Goal: Task Accomplishment & Management: Use online tool/utility

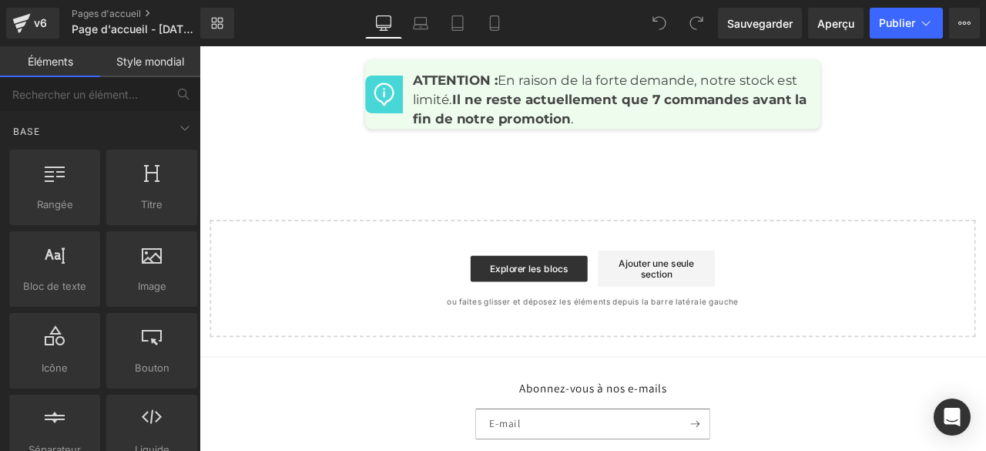
scroll to position [6782, 0]
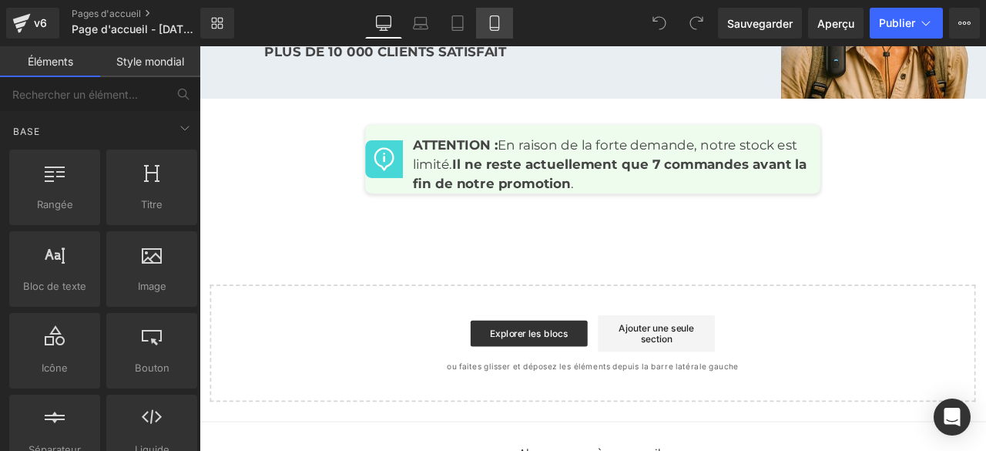
click at [490, 21] on icon at bounding box center [494, 22] width 15 height 15
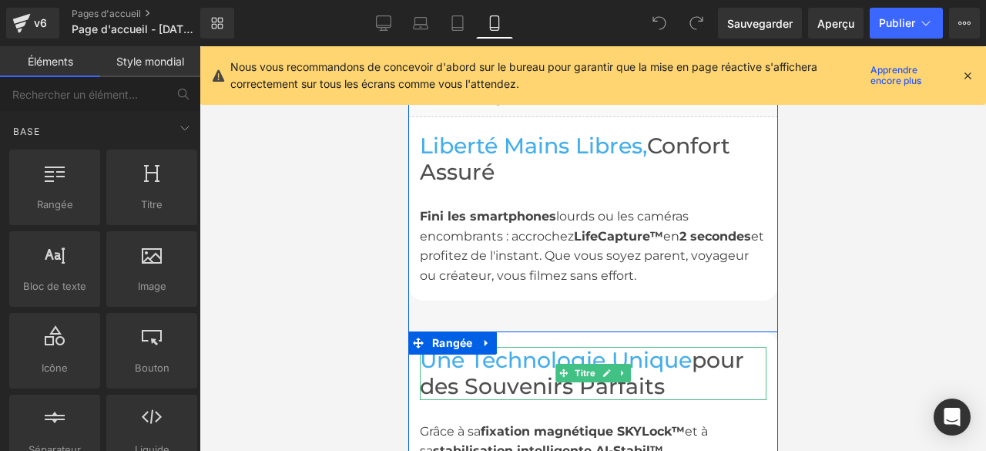
scroll to position [2531, 0]
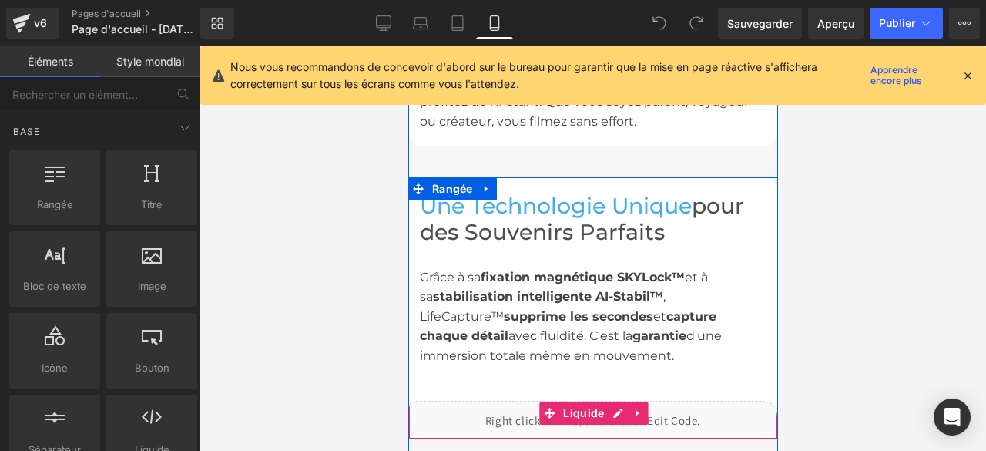
click at [575, 401] on div "Liquide" at bounding box center [592, 420] width 370 height 39
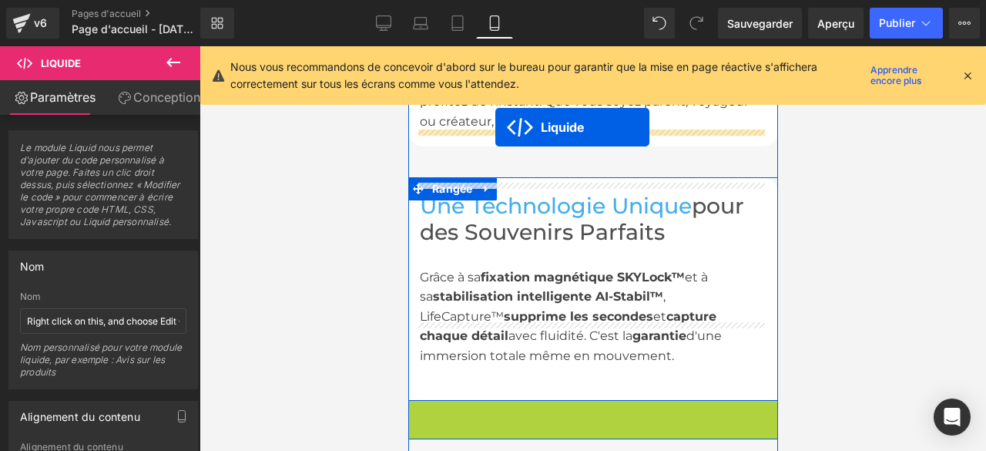
drag, startPoint x: 544, startPoint y: 352, endPoint x: 494, endPoint y: 127, distance: 230.2
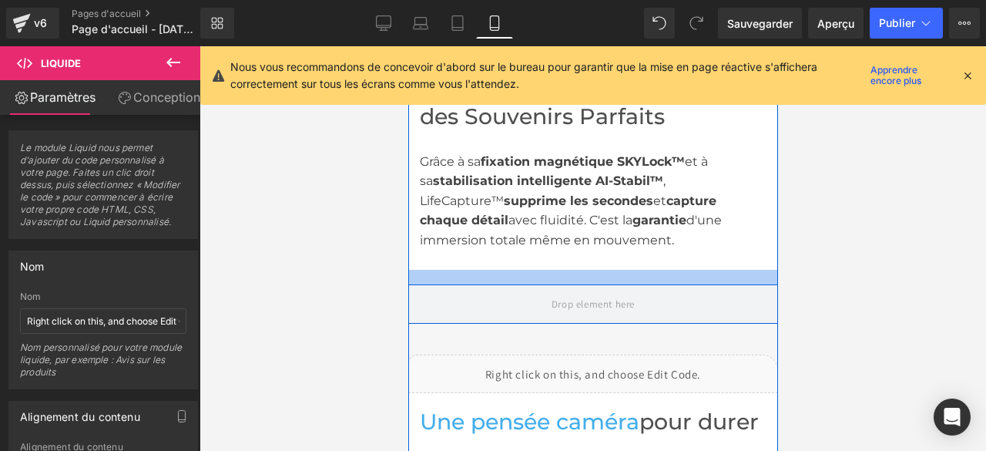
scroll to position [2762, 0]
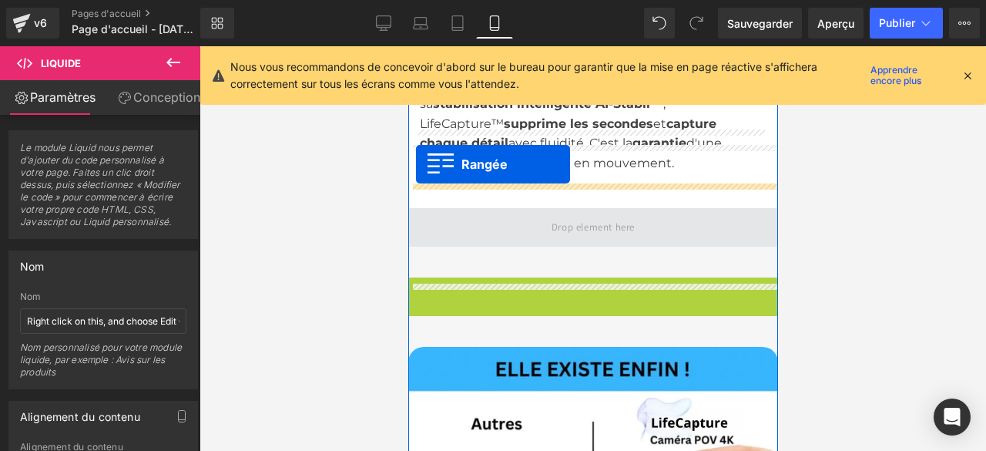
drag, startPoint x: 415, startPoint y: 228, endPoint x: 415, endPoint y: 164, distance: 63.9
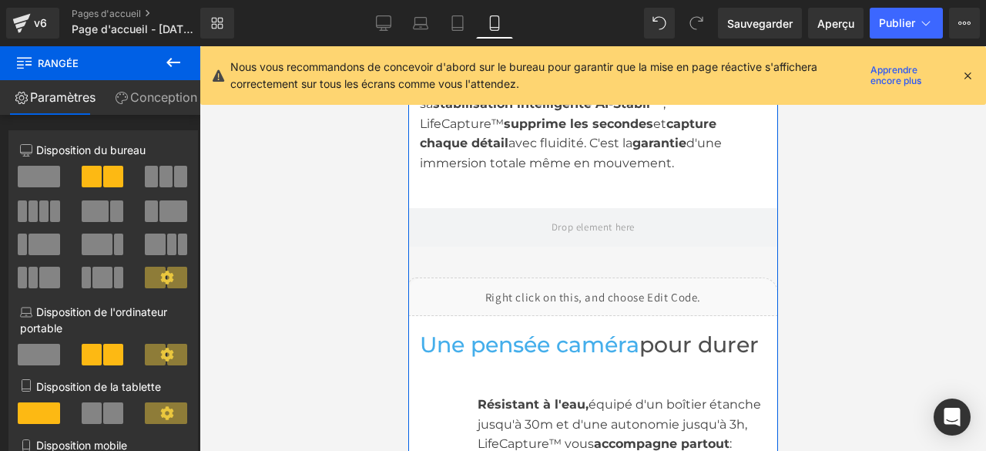
scroll to position [2608, 0]
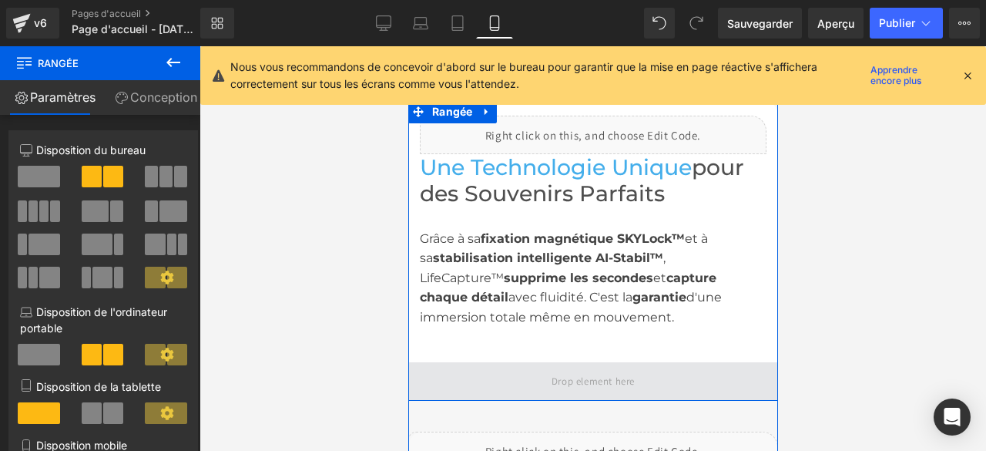
click at [618, 368] on span at bounding box center [592, 380] width 94 height 25
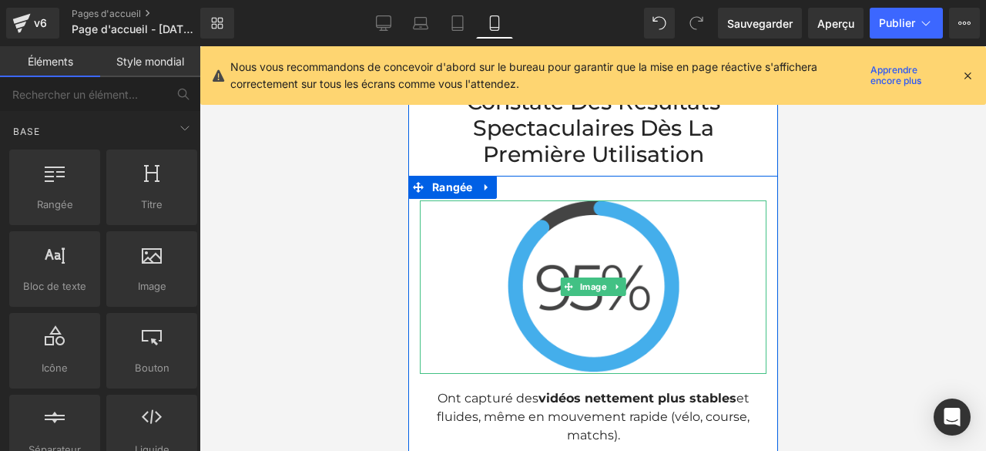
scroll to position [4379, 0]
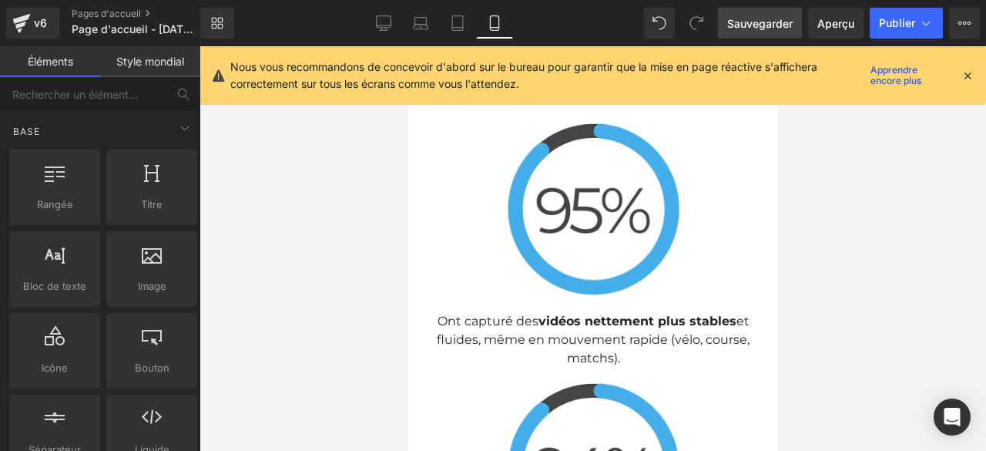
click at [741, 30] on span "Sauvegarder" at bounding box center [759, 23] width 65 height 16
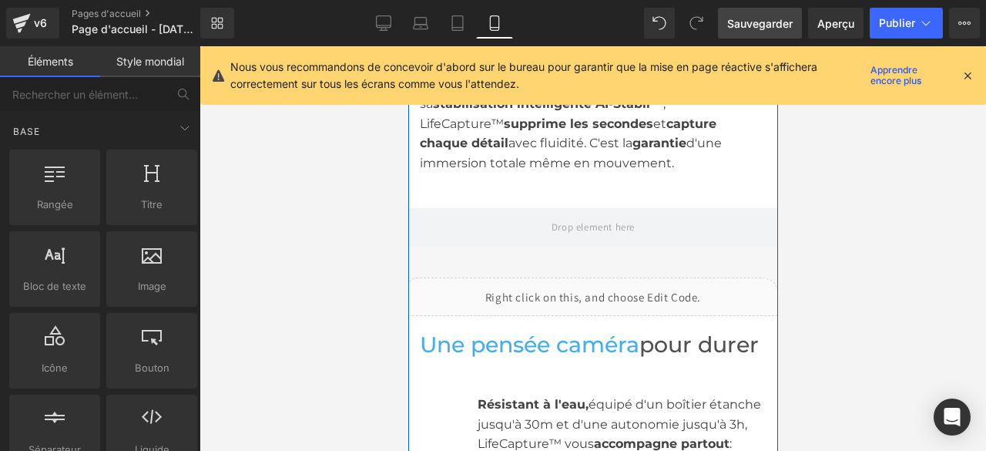
scroll to position [2839, 0]
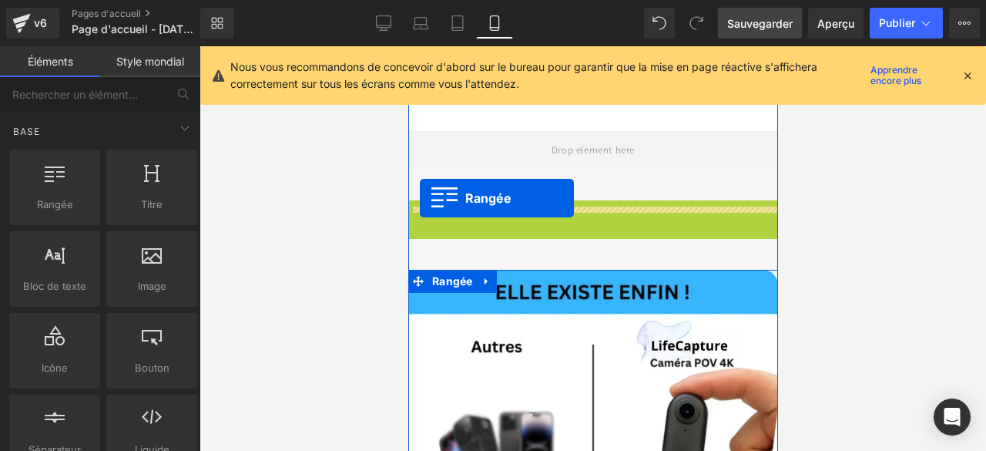
drag, startPoint x: 413, startPoint y: 151, endPoint x: 419, endPoint y: 198, distance: 47.4
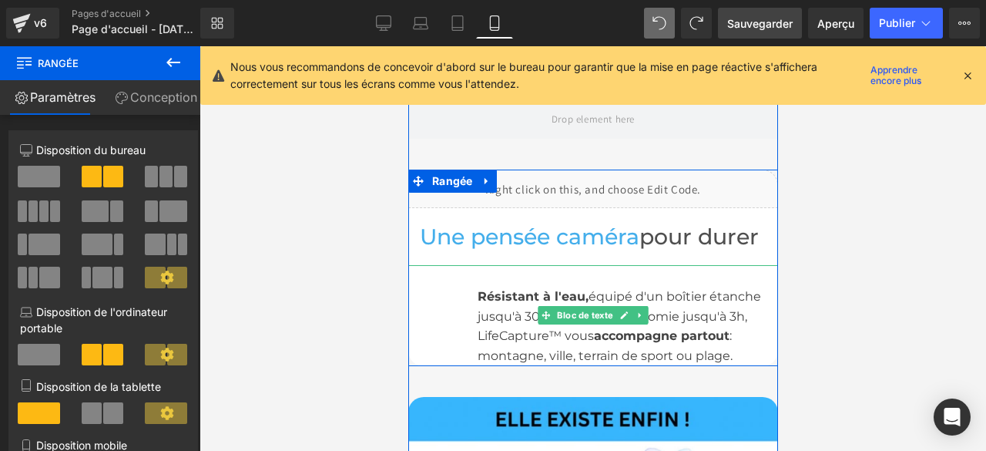
scroll to position [2793, 0]
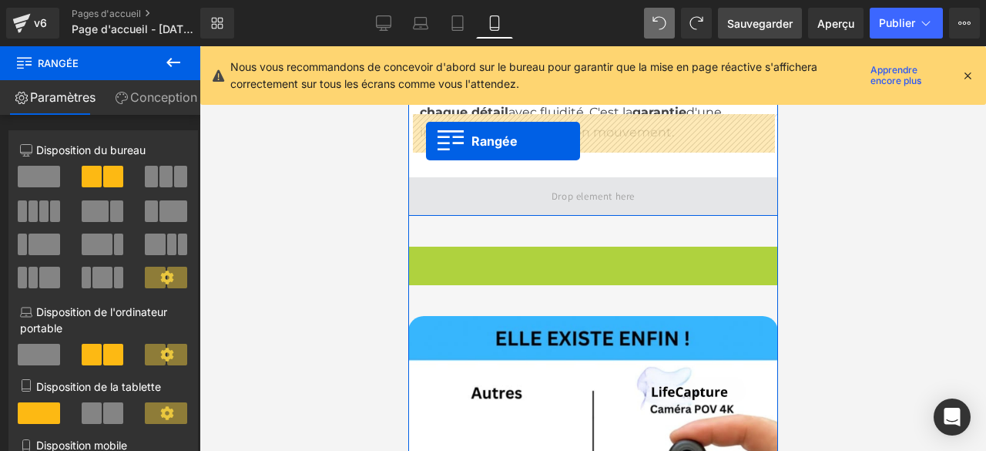
drag, startPoint x: 415, startPoint y: 200, endPoint x: 425, endPoint y: 141, distance: 60.1
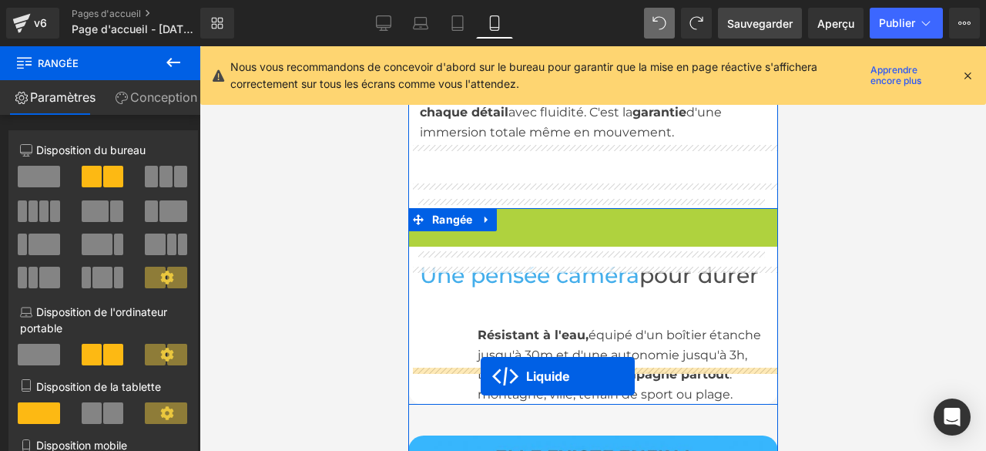
drag, startPoint x: 545, startPoint y: 159, endPoint x: 480, endPoint y: 376, distance: 226.1
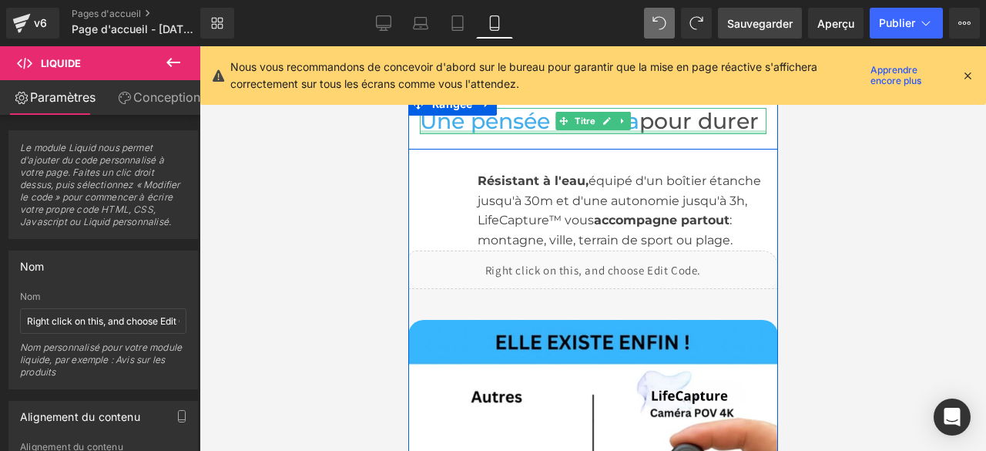
scroll to position [3024, 0]
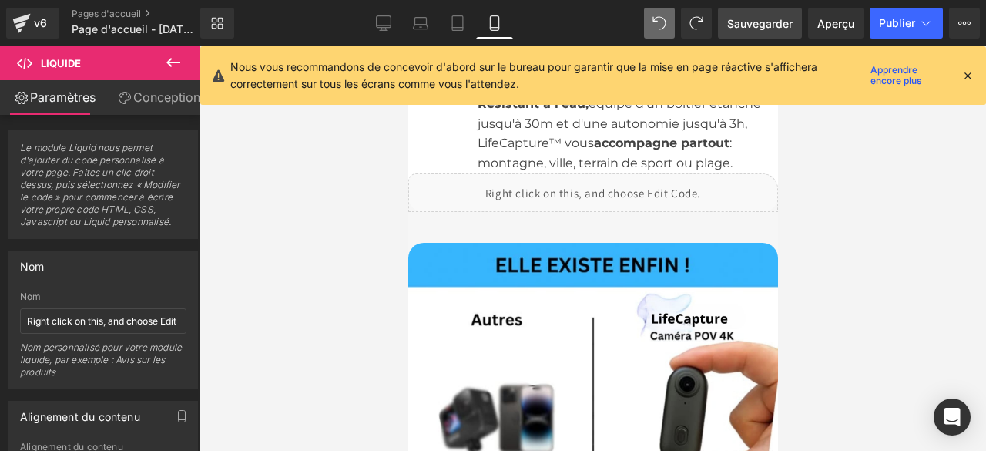
click at [738, 23] on font "Sauvegarder" at bounding box center [759, 23] width 65 height 13
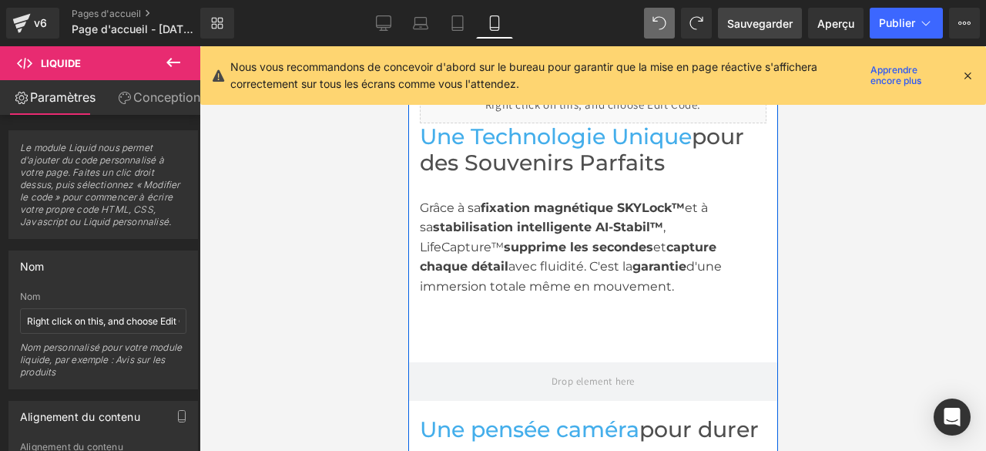
scroll to position [2716, 0]
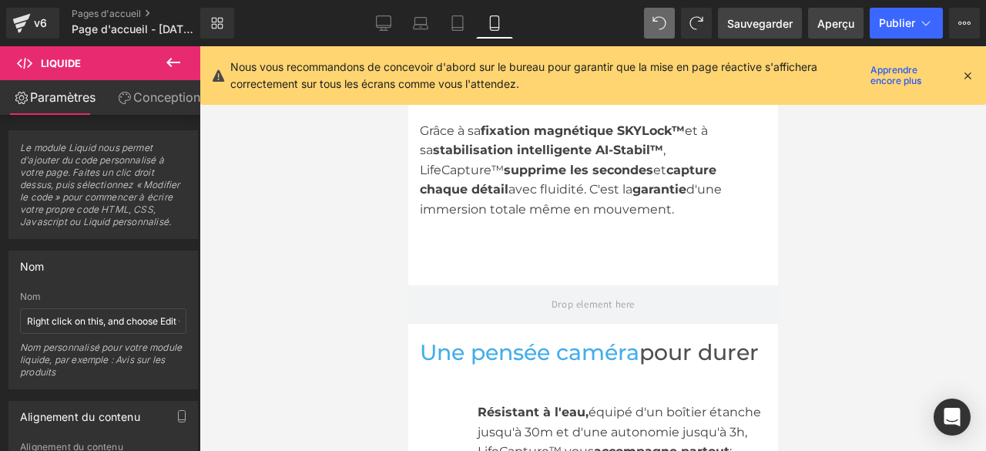
click at [847, 32] on link "Aperçu" at bounding box center [835, 23] width 55 height 31
click at [384, 23] on icon at bounding box center [383, 22] width 15 height 15
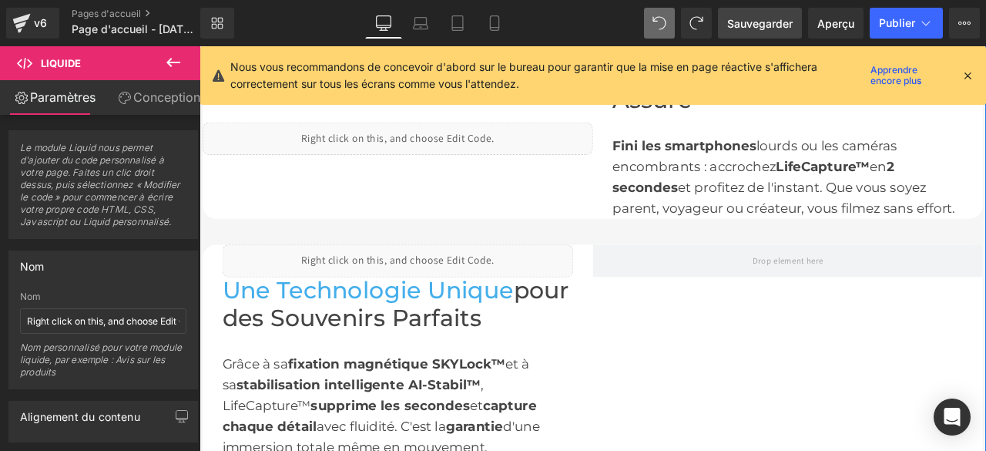
scroll to position [1477, 0]
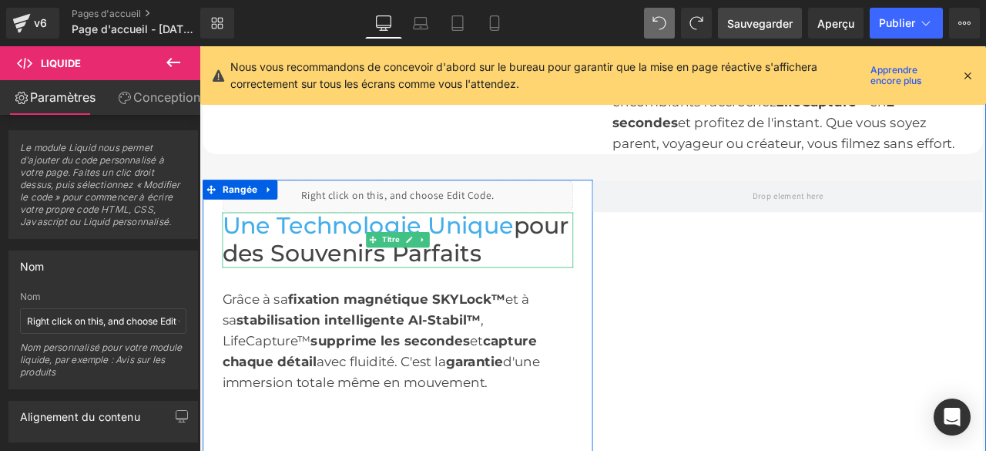
click at [270, 242] on font "Une Technologie Unique" at bounding box center [398, 258] width 345 height 33
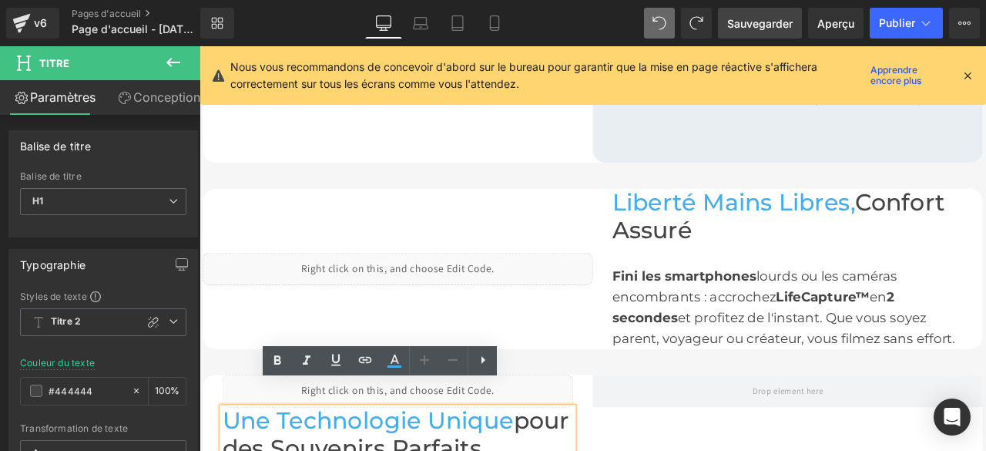
scroll to position [1400, 0]
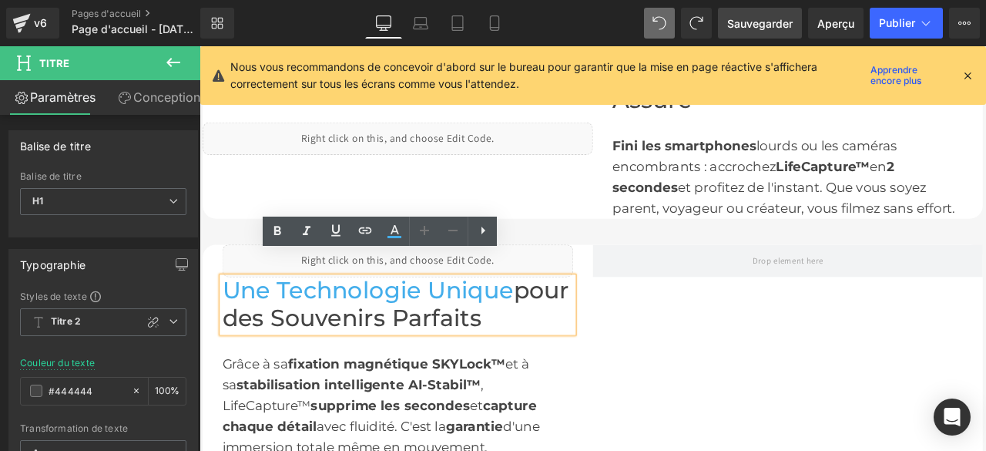
click at [505, 335] on font "pour des Souvenirs Parfaits" at bounding box center [431, 352] width 411 height 66
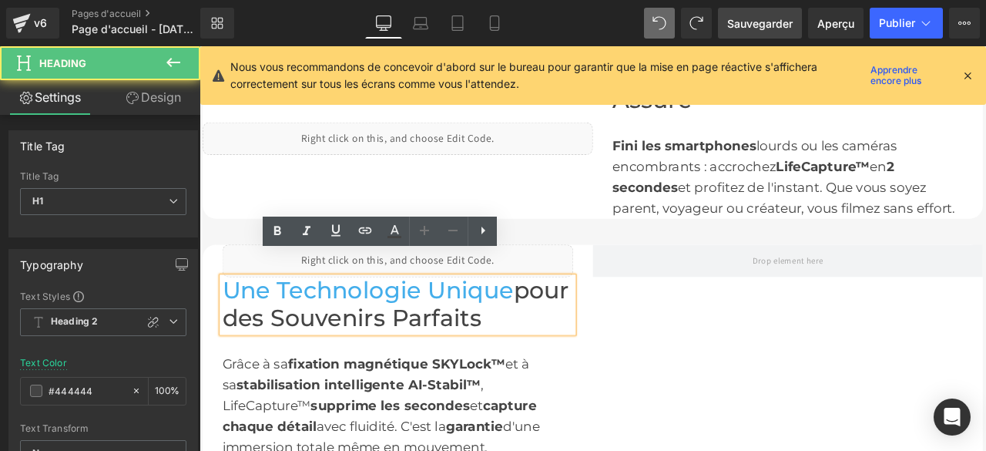
click at [293, 319] on font "Une Technologie Unique" at bounding box center [398, 335] width 345 height 33
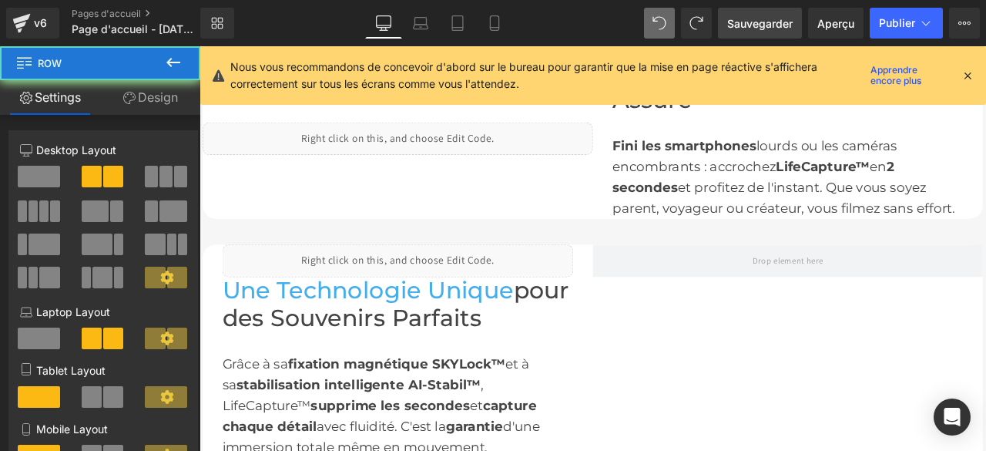
click at [424, 319] on font "Une Technologie Unique" at bounding box center [398, 335] width 345 height 33
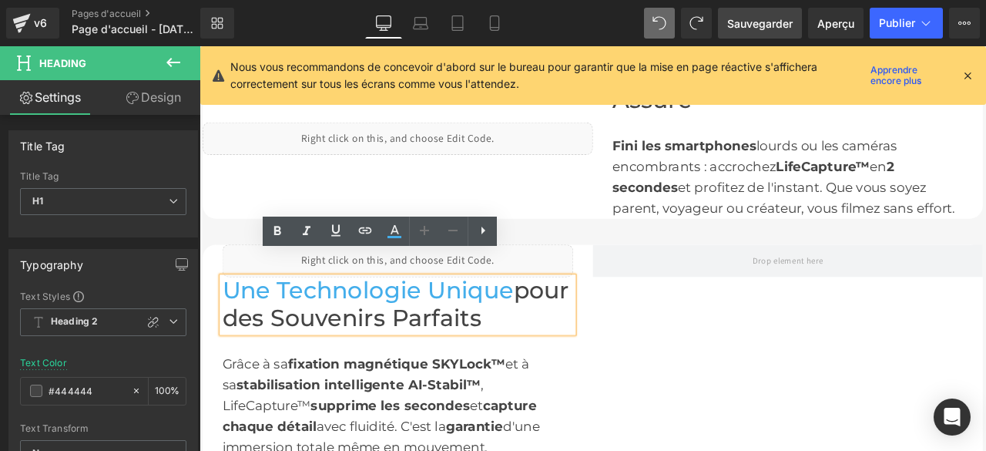
click at [427, 347] on font "pour des Souvenirs Parfaits" at bounding box center [431, 352] width 411 height 66
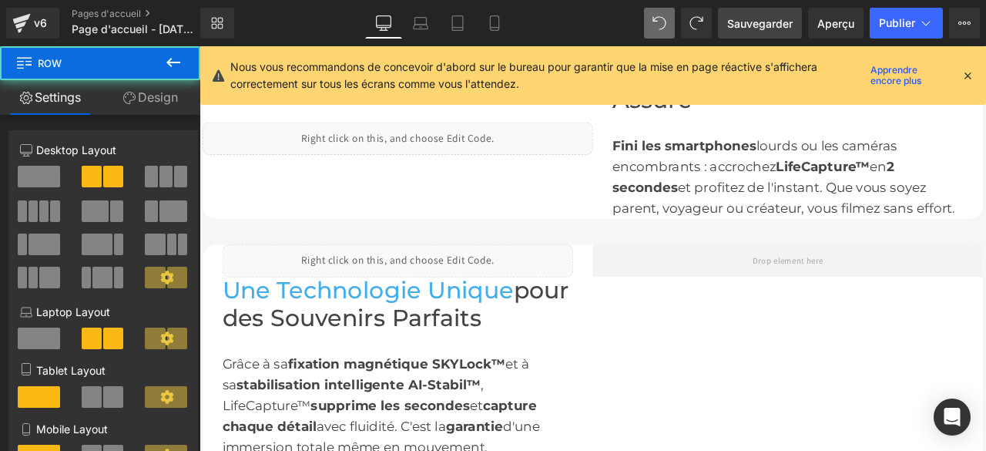
click at [510, 337] on font "pour des Souvenirs Parfaits" at bounding box center [431, 352] width 411 height 66
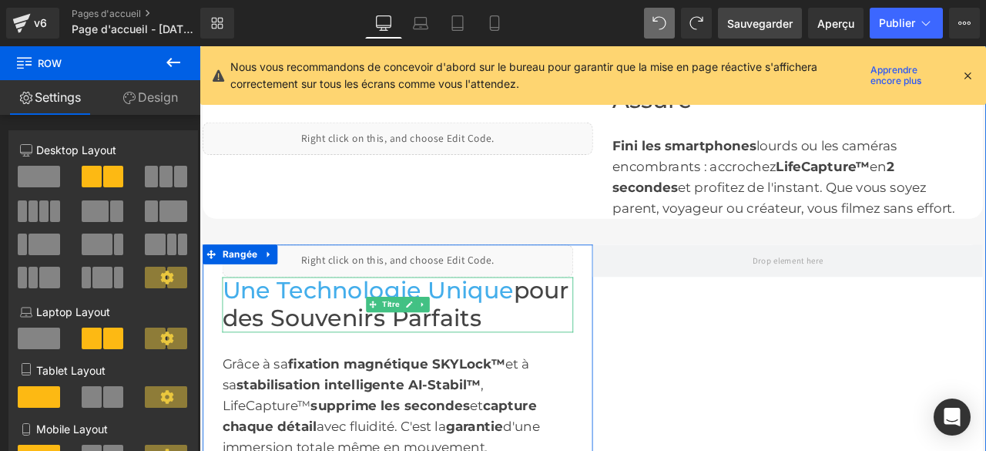
click at [499, 341] on font "pour des Souvenirs Parfaits" at bounding box center [431, 352] width 411 height 66
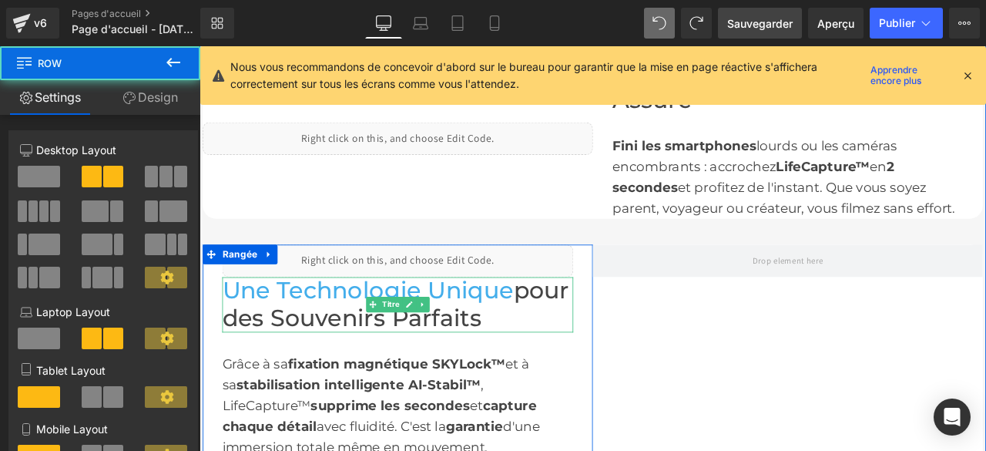
click at [511, 340] on font "pour des Souvenirs Parfaits" at bounding box center [431, 352] width 411 height 66
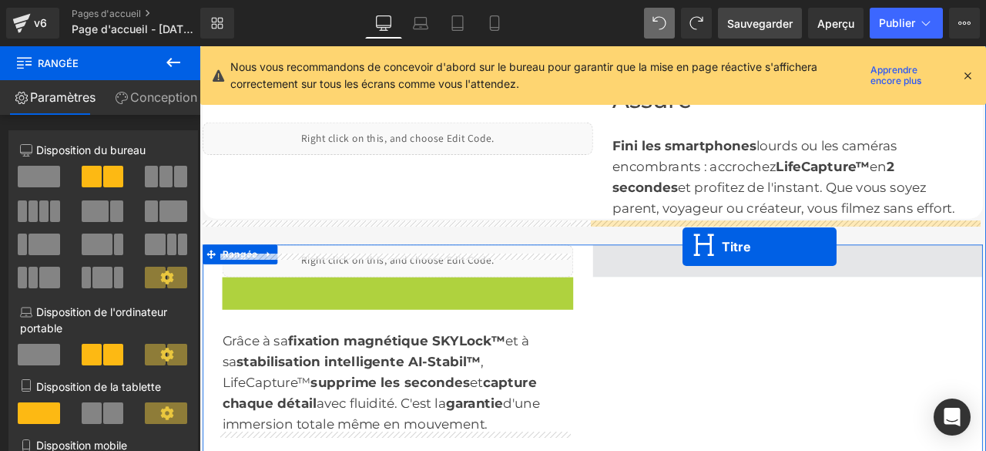
drag, startPoint x: 395, startPoint y: 328, endPoint x: 772, endPoint y: 284, distance: 379.2
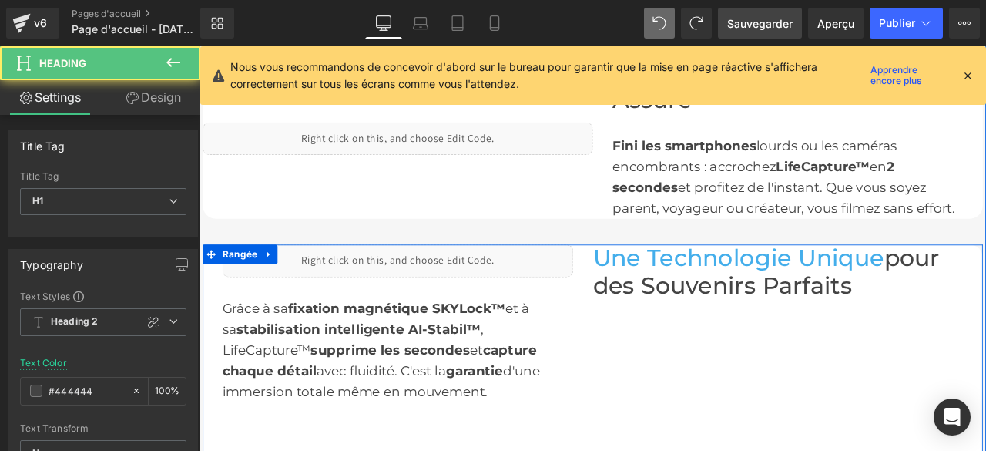
click at [356, 397] on font "supprime les secondes" at bounding box center [425, 406] width 189 height 18
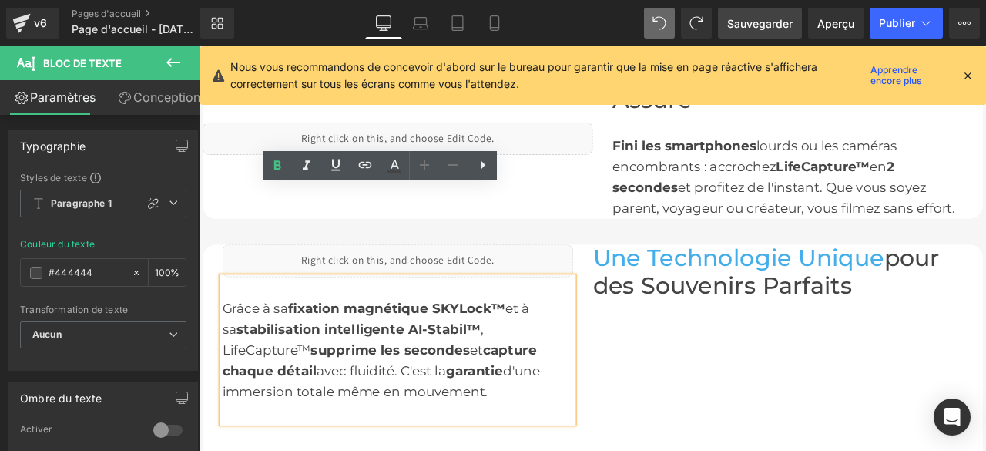
scroll to position [1554, 0]
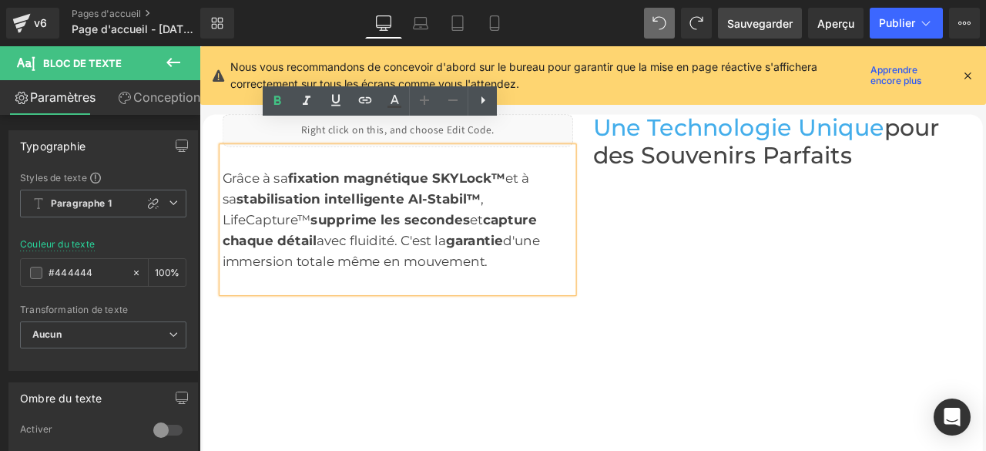
click at [685, 256] on div "Liquide Grâce à sa fixation magnétique SKYLock™ et à sa stabilisation intellige…" at bounding box center [665, 346] width 924 height 439
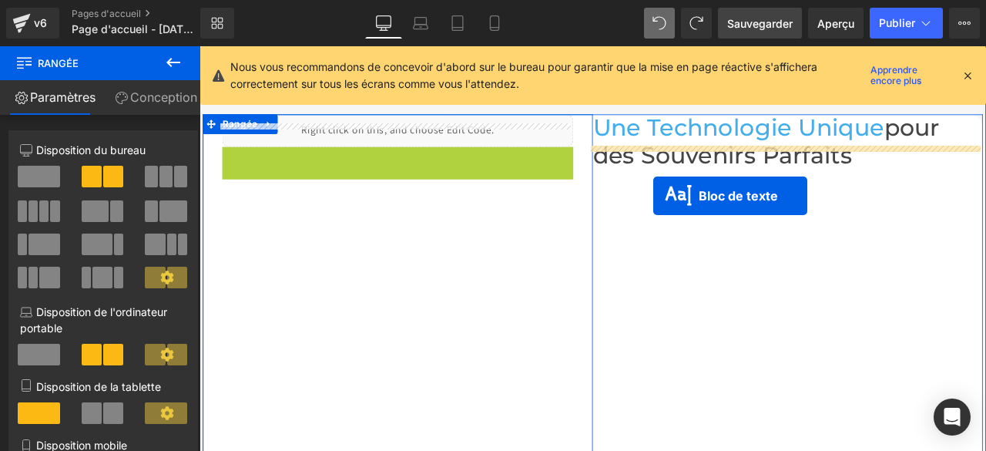
drag, startPoint x: 381, startPoint y: 225, endPoint x: 737, endPoint y: 224, distance: 355.8
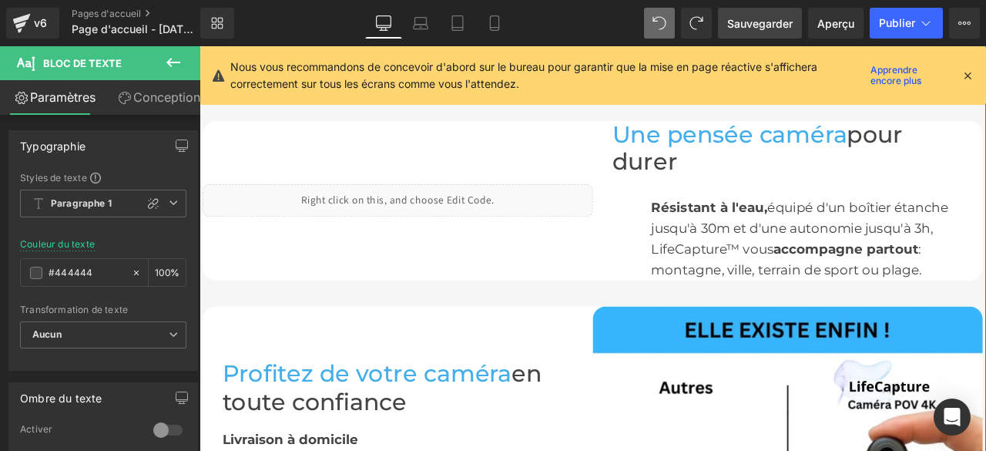
scroll to position [1939, 0]
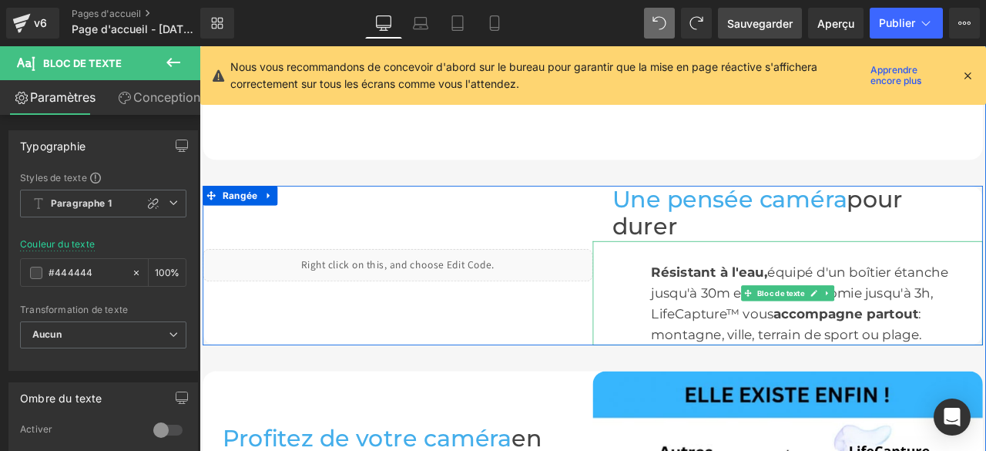
click at [737, 305] on font "Résistant à l'eau," at bounding box center [804, 314] width 138 height 18
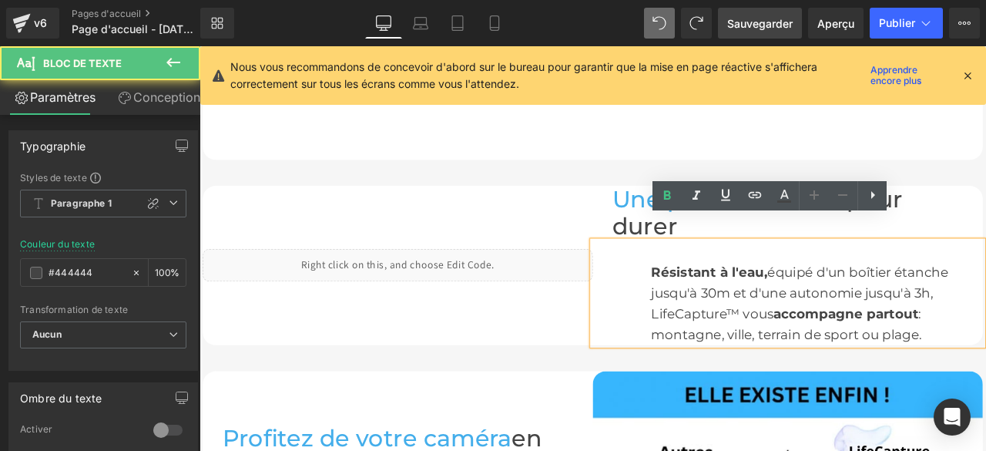
click at [735, 305] on font "Résistant à l'eau," at bounding box center [804, 314] width 138 height 18
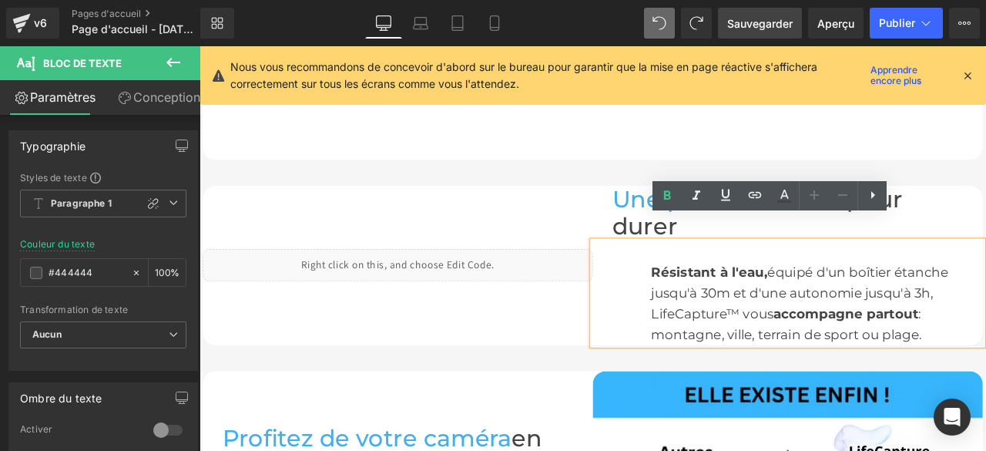
drag, startPoint x: 732, startPoint y: 286, endPoint x: 672, endPoint y: 288, distance: 60.1
click at [679, 286] on div "Résistant à l'eau, équipé d'un boîtier étanche jusqu'à 30m et d'une autonomie j…" at bounding box center [896, 338] width 462 height 123
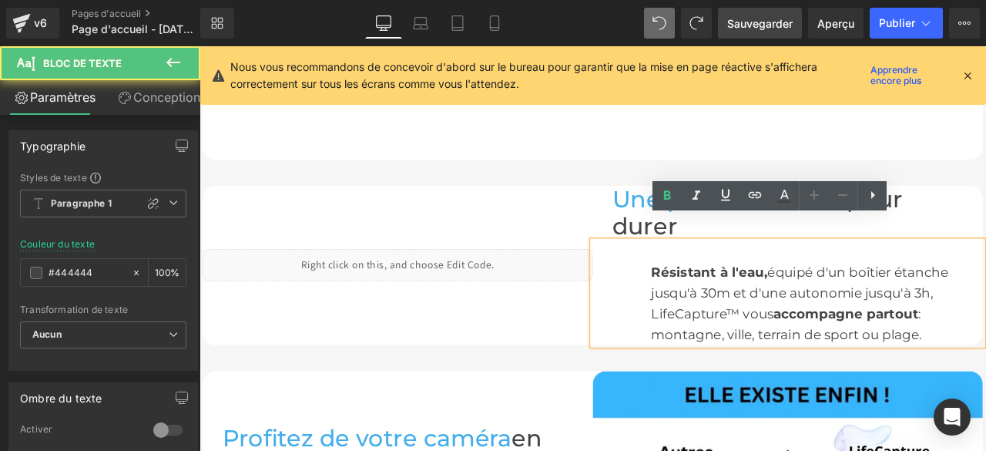
drag, startPoint x: 655, startPoint y: 297, endPoint x: 673, endPoint y: 297, distance: 17.7
click at [673, 297] on div "Résistant à l'eau, équipé d'un boîtier étanche jusqu'à 30m et d'une autonomie j…" at bounding box center [896, 338] width 462 height 123
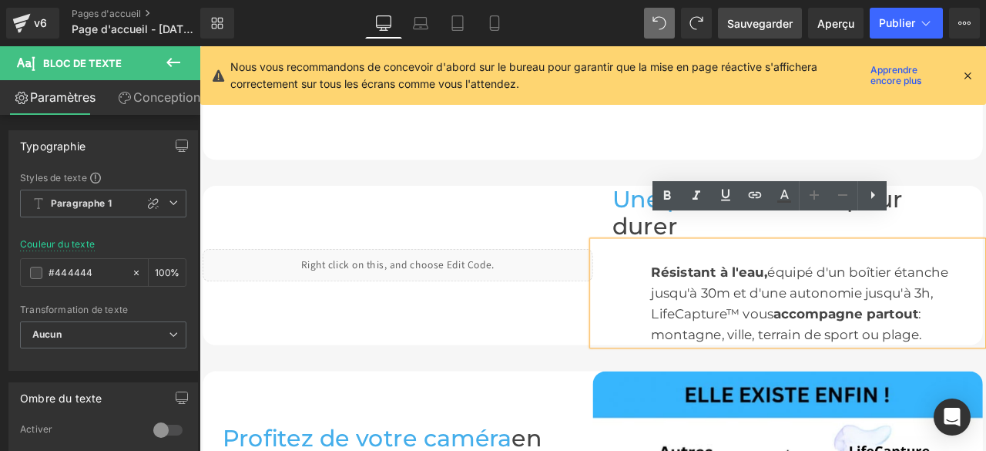
click at [709, 316] on div "Résistant à l'eau, équipé d'un boîtier étanche jusqu'à 30m et d'une autonomie j…" at bounding box center [896, 338] width 462 height 123
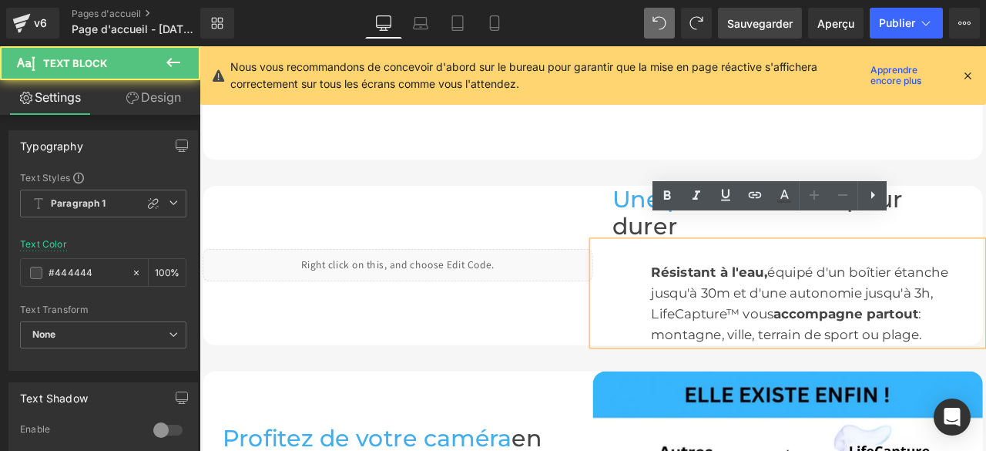
click at [726, 286] on div "Résistant à l'eau, équipé d'un boîtier étanche jusqu'à 30m et d'une autonomie j…" at bounding box center [896, 338] width 462 height 123
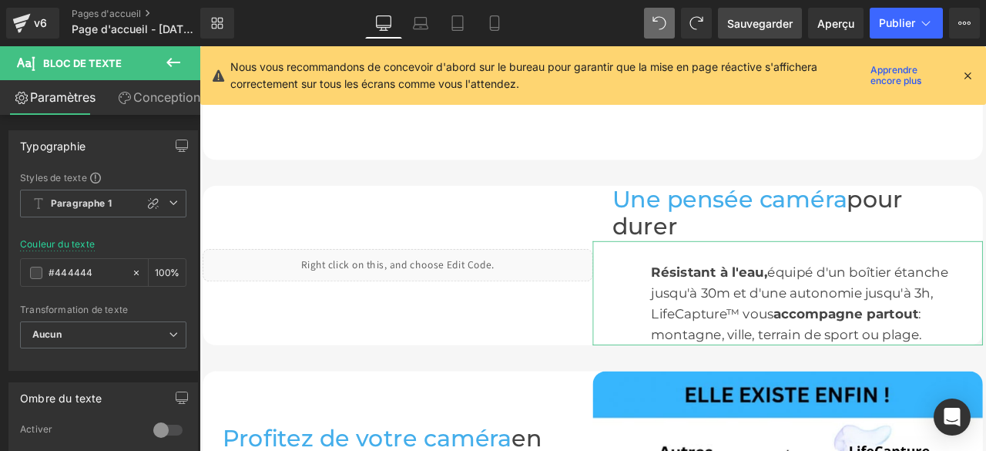
click at [152, 98] on font "Conception" at bounding box center [166, 96] width 67 height 15
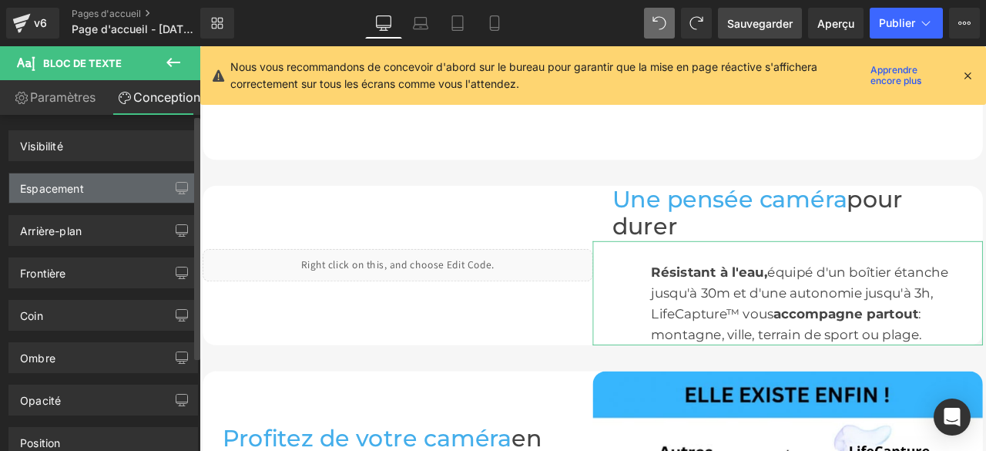
click at [85, 184] on div "Espacement" at bounding box center [103, 187] width 188 height 29
click at [83, 187] on font "Espacement" at bounding box center [52, 188] width 64 height 13
click at [180, 182] on icon "button" at bounding box center [182, 188] width 12 height 12
click at [51, 184] on font "Espacement" at bounding box center [52, 188] width 64 height 13
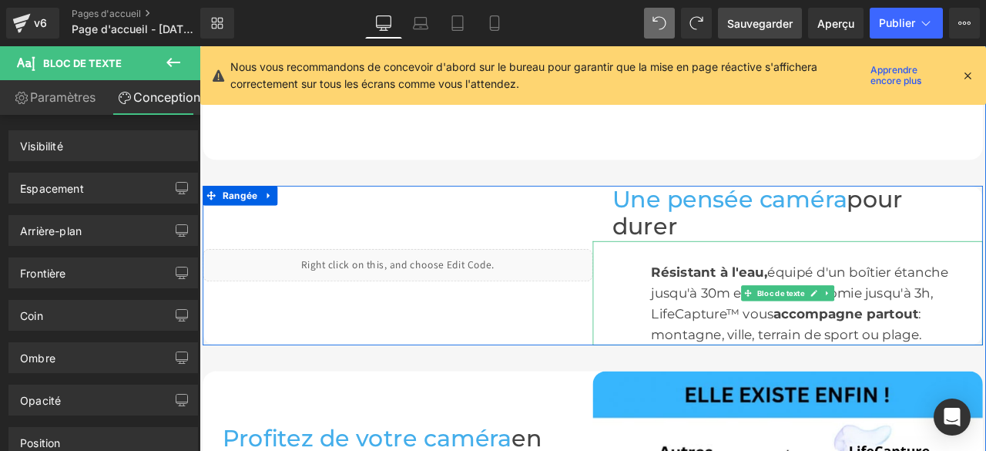
click at [697, 298] on div "Résistant à l'eau, équipé d'un boîtier étanche jusqu'à 30m et d'une autonomie j…" at bounding box center [896, 338] width 462 height 123
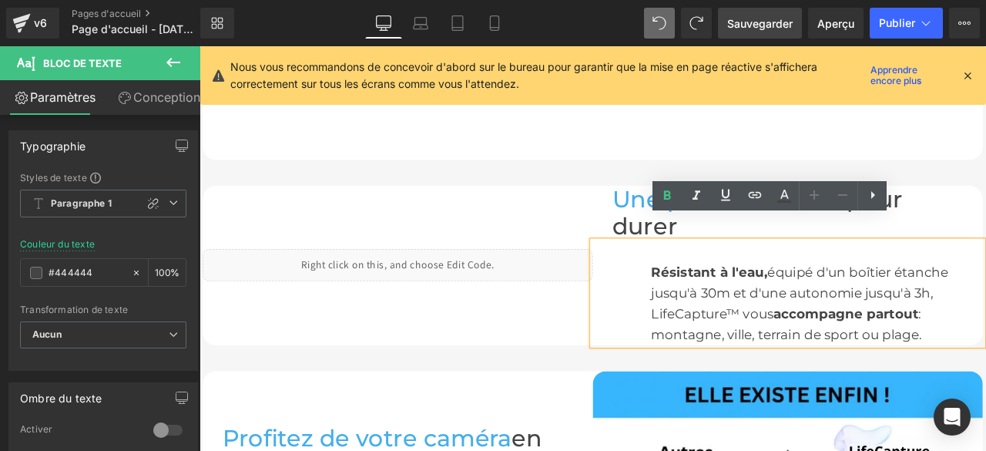
click at [179, 92] on font "Conception" at bounding box center [166, 96] width 67 height 15
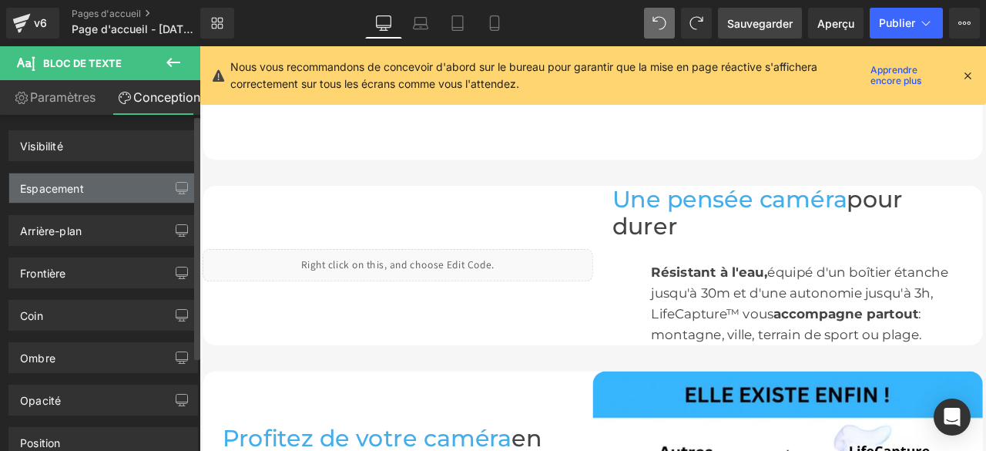
click at [66, 190] on font "Espacement" at bounding box center [52, 188] width 64 height 13
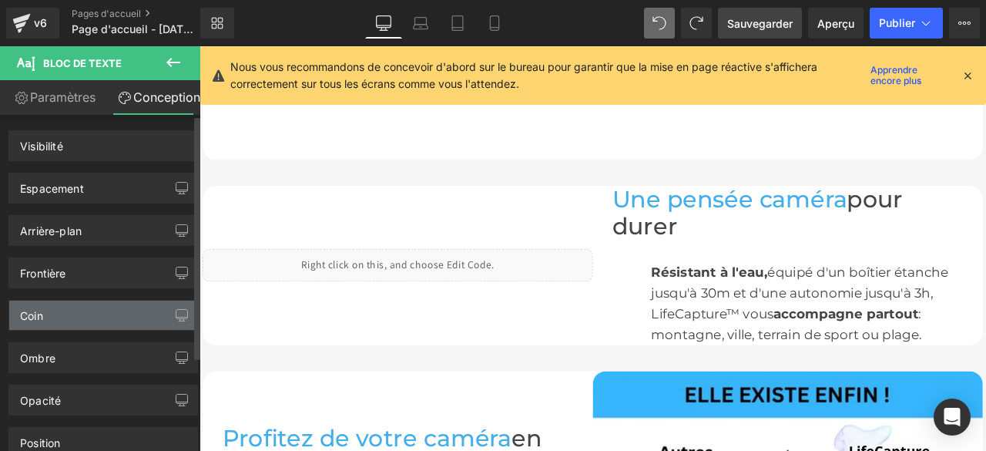
click at [59, 316] on div "Coin" at bounding box center [103, 314] width 188 height 29
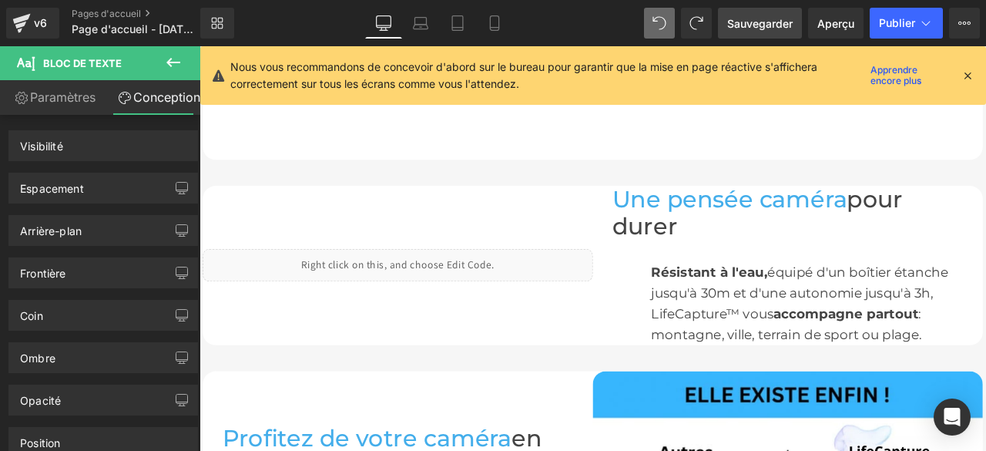
click at [86, 92] on font "Paramètres" at bounding box center [62, 96] width 65 height 15
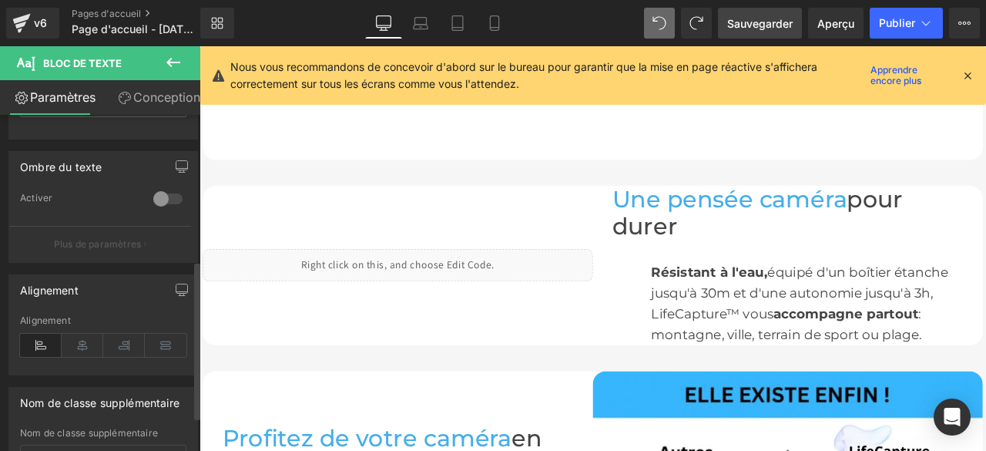
scroll to position [308, 0]
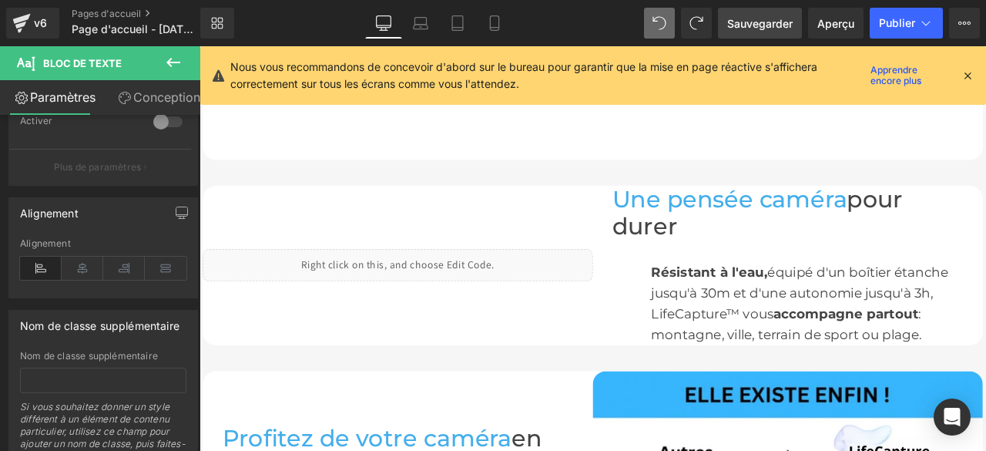
drag, startPoint x: 756, startPoint y: 32, endPoint x: 508, endPoint y: 288, distance: 356.8
click at [756, 32] on link "Sauvegarder" at bounding box center [760, 23] width 84 height 31
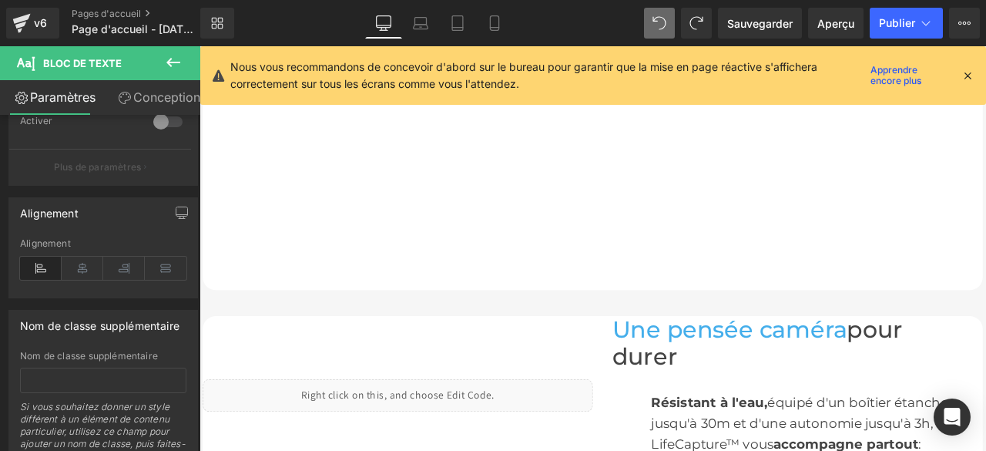
scroll to position [1862, 0]
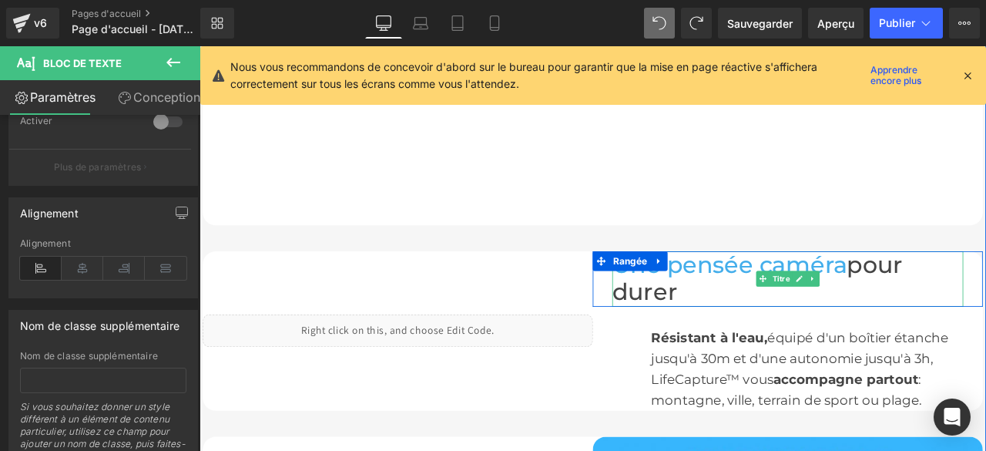
click at [976, 288] on font "pour durer" at bounding box center [861, 321] width 344 height 66
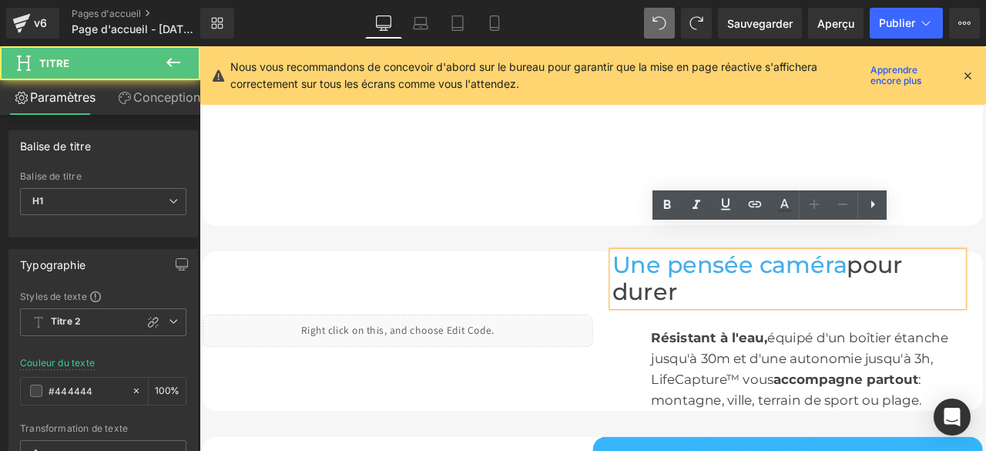
click at [972, 288] on font "pour durer" at bounding box center [861, 321] width 344 height 66
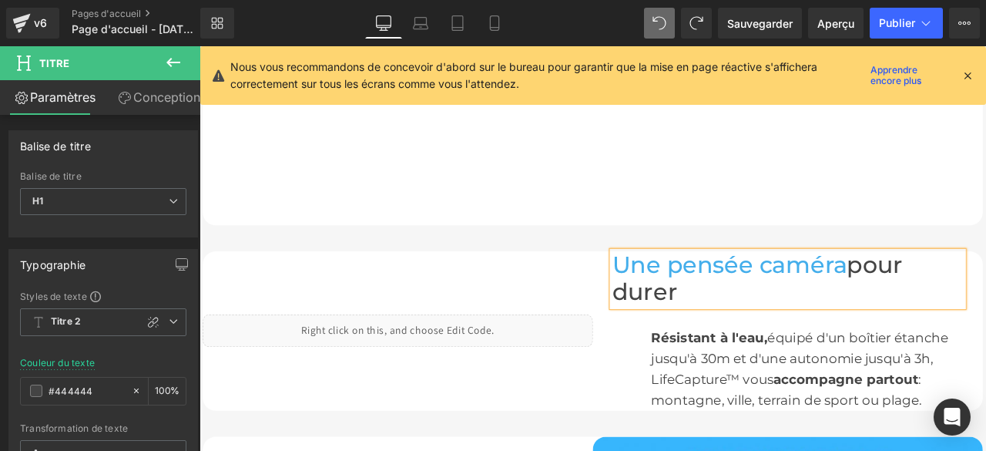
click at [689, 313] on font "pour durer" at bounding box center [861, 321] width 344 height 66
click at [689, 402] on div "Résistant à l'eau, équipé d'un boîtier étanche jusqu'à 30m et d'une autonomie j…" at bounding box center [896, 415] width 462 height 123
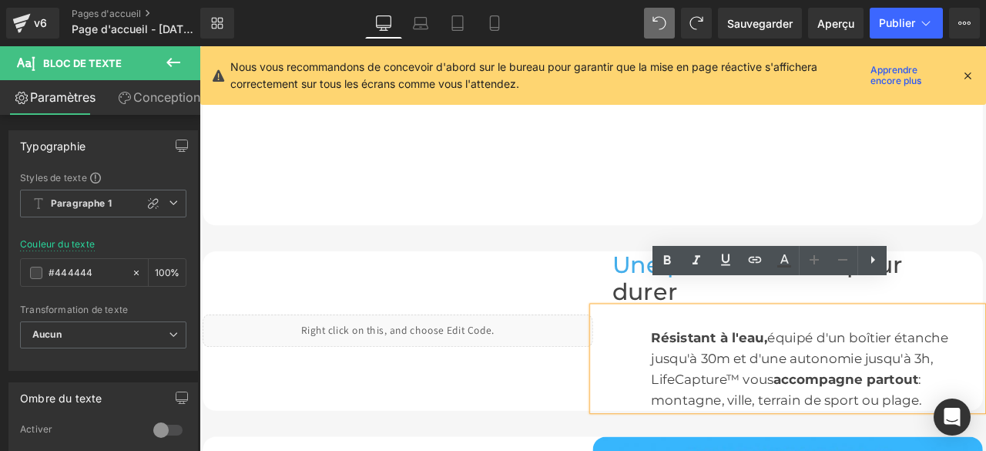
click at [985, 289] on h1 "Une pensée caméra pour durer" at bounding box center [897, 321] width 416 height 65
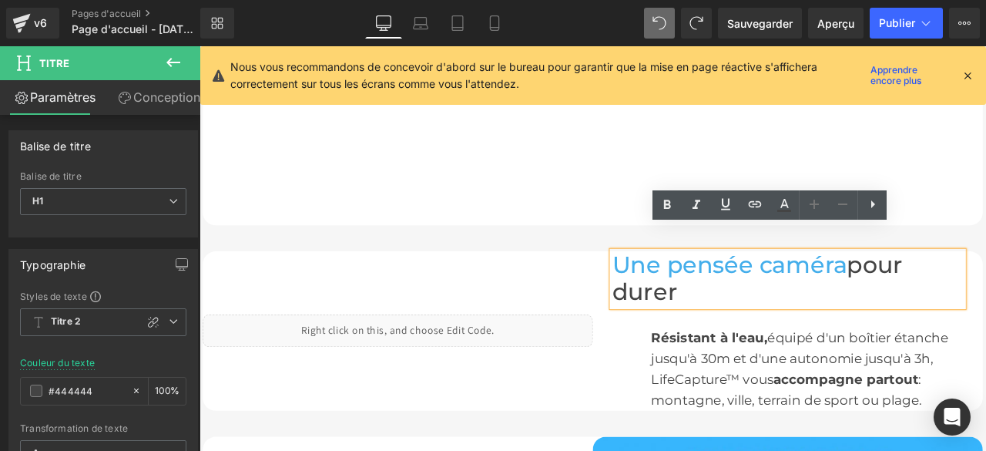
click at [821, 417] on font "équipé d'un boîtier étanche jusqu'à 30m et d'une autonomie jusqu'à 3h, LifeCapt…" at bounding box center [911, 416] width 352 height 68
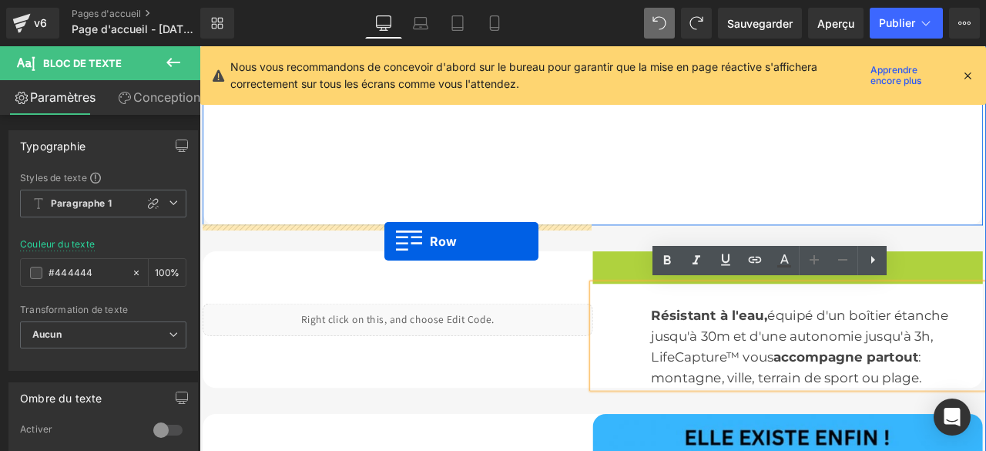
scroll to position [1835, 0]
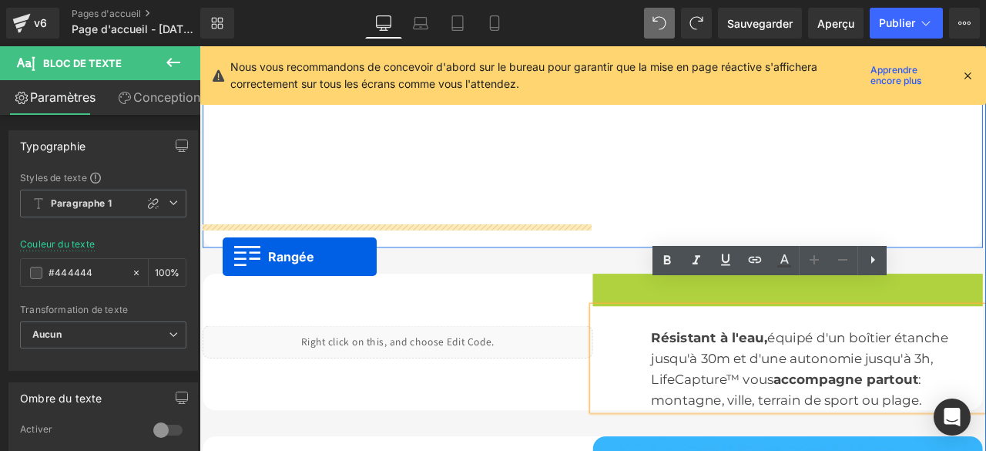
drag, startPoint x: 668, startPoint y: 270, endPoint x: 227, endPoint y: 296, distance: 441.3
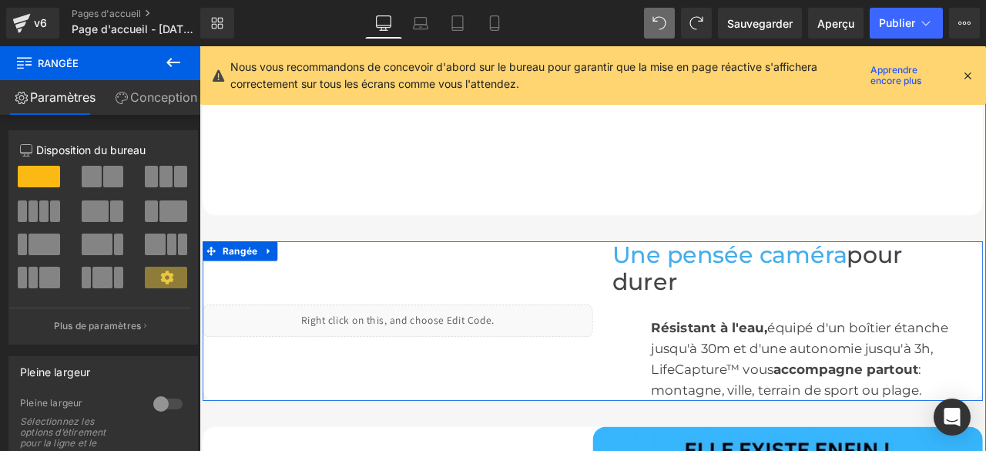
scroll to position [1951, 0]
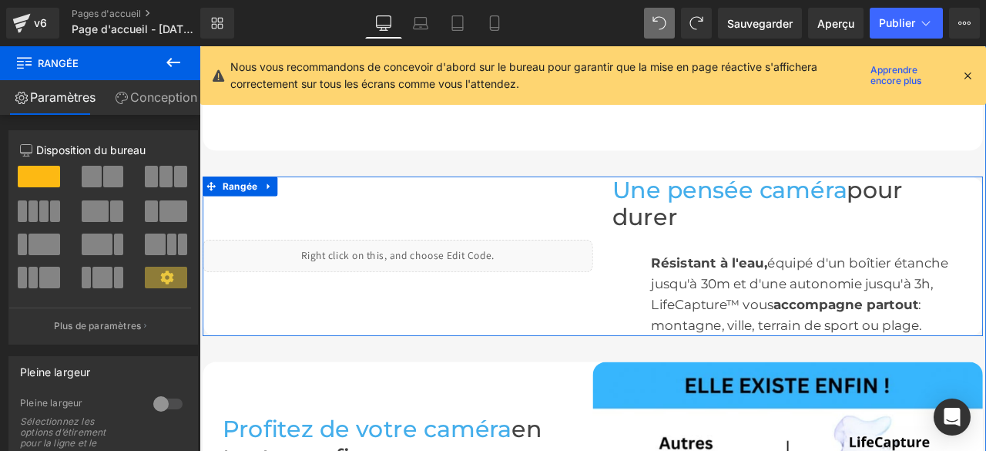
click at [389, 275] on div "Liquide" at bounding box center [434, 294] width 462 height 39
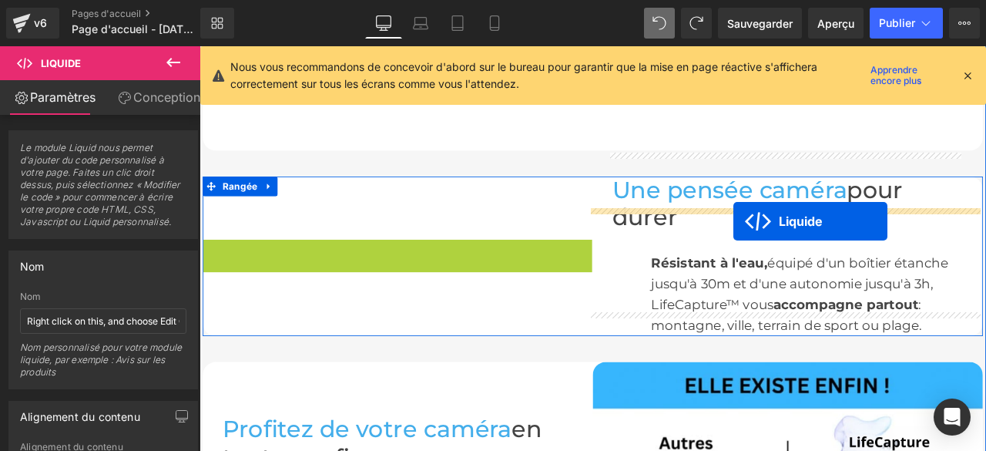
drag, startPoint x: 387, startPoint y: 264, endPoint x: 832, endPoint y: 253, distance: 445.3
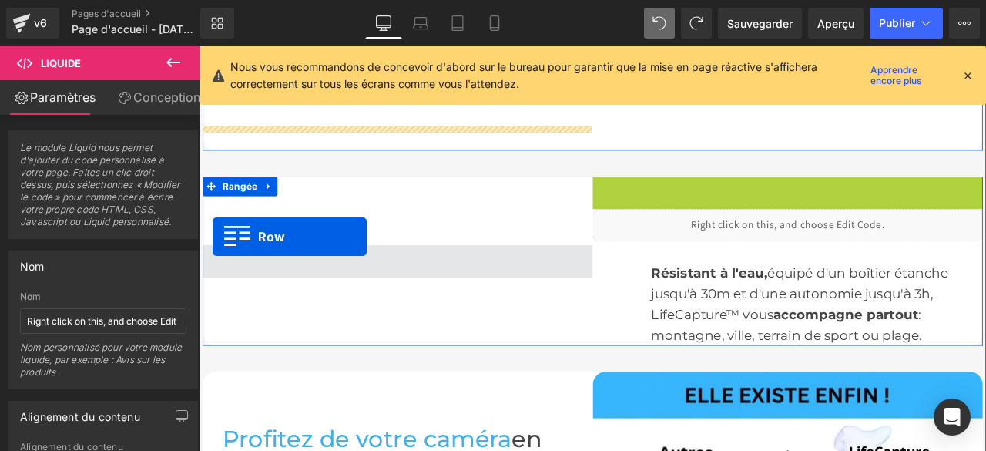
drag, startPoint x: 668, startPoint y: 186, endPoint x: 215, endPoint y: 272, distance: 461.0
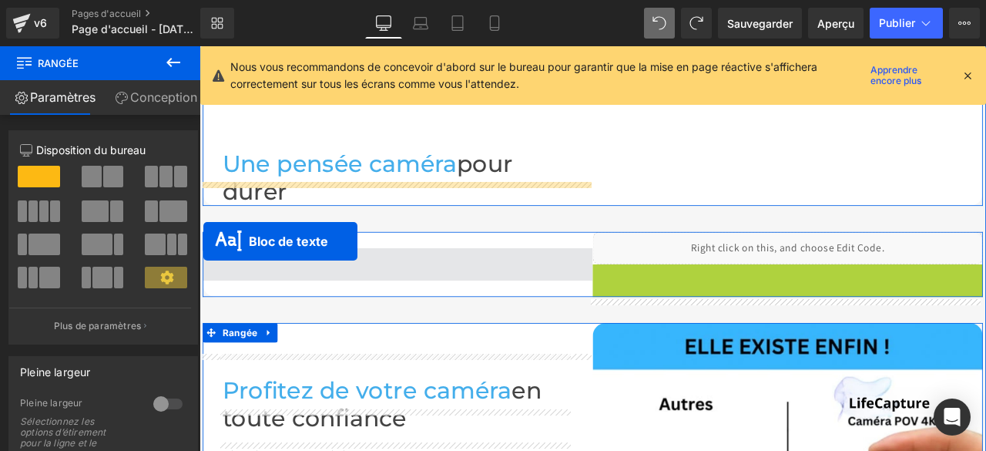
drag, startPoint x: 841, startPoint y: 340, endPoint x: 204, endPoint y: 277, distance: 640.1
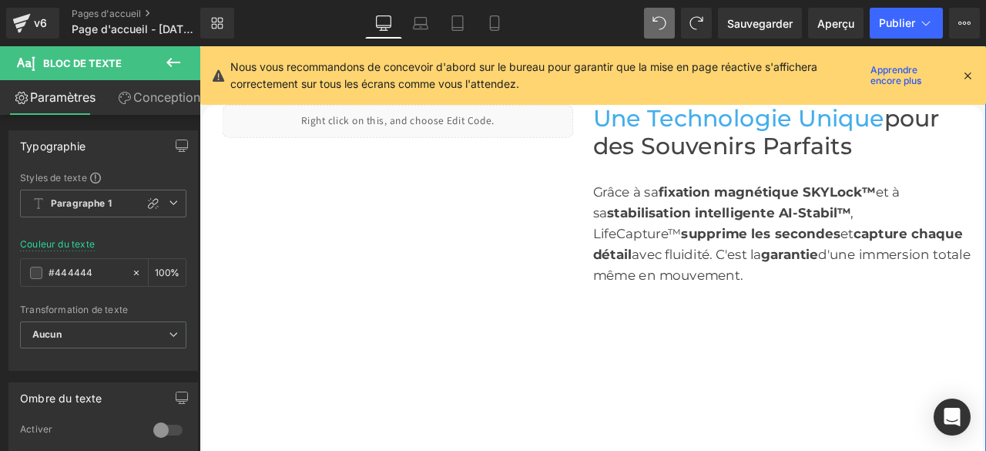
scroll to position [1720, 0]
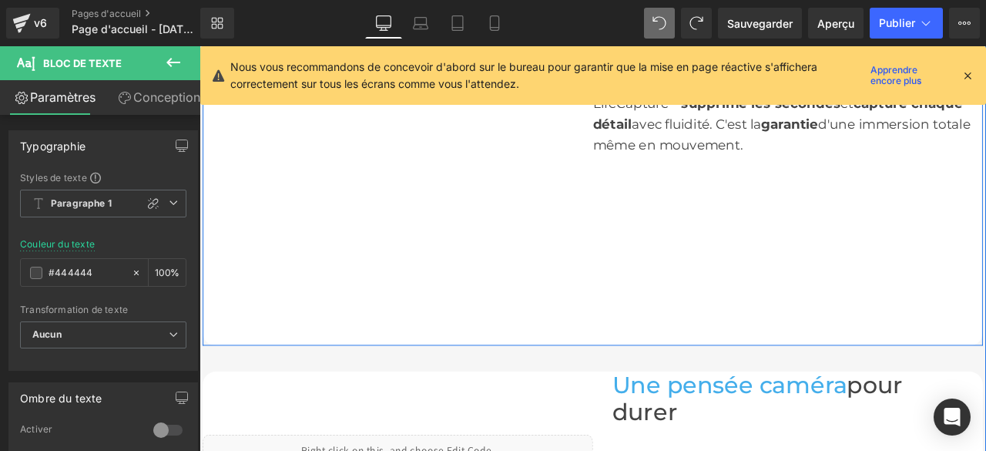
click at [802, 303] on div "Liquide Rangée Une Technologie Unique pour des Souvenirs Parfaits Titre Grâce à…" at bounding box center [665, 180] width 924 height 439
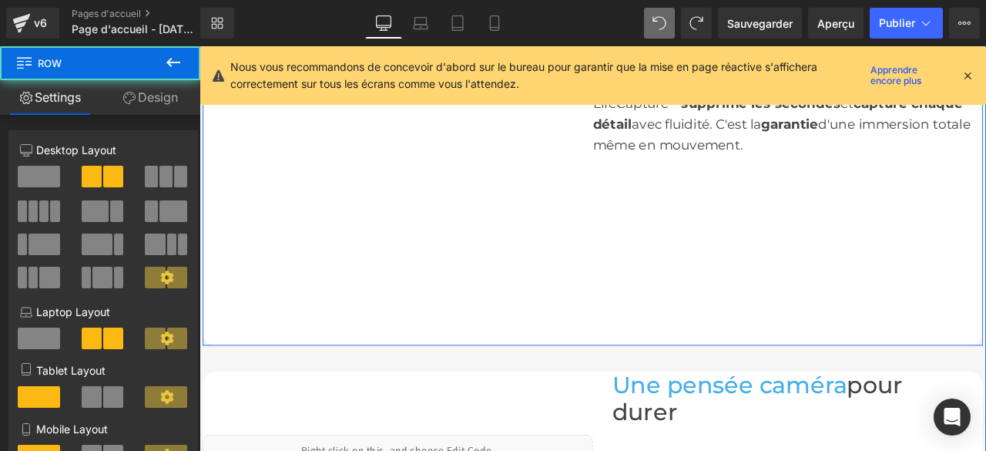
click at [779, 301] on div "Liquide Rangée Une Technologie Unique pour des Souvenirs Parfaits Titre Grâce à…" at bounding box center [665, 180] width 924 height 439
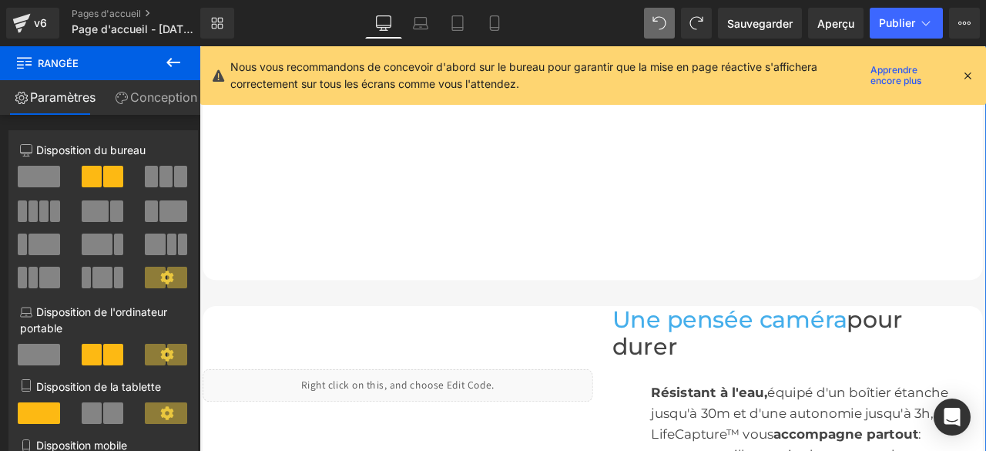
scroll to position [1951, 0]
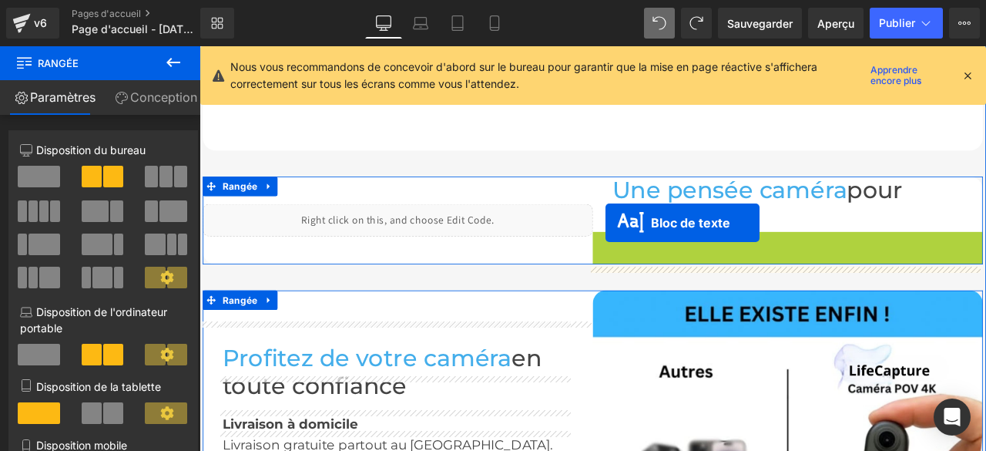
drag, startPoint x: 843, startPoint y: 307, endPoint x: 680, endPoint y: 256, distance: 170.5
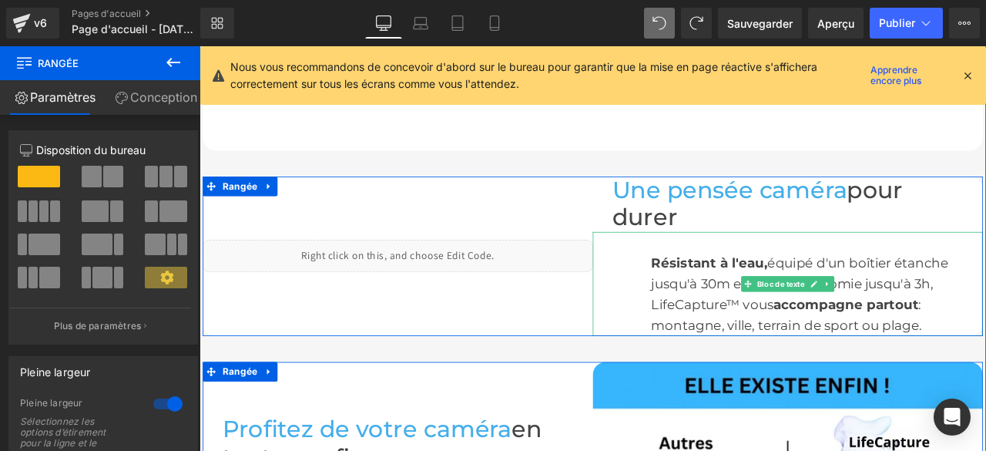
click at [780, 266] on div "Résistant à l'eau, équipé d'un boîtier étanche jusqu'à 30m et d'une autonomie j…" at bounding box center [896, 327] width 462 height 123
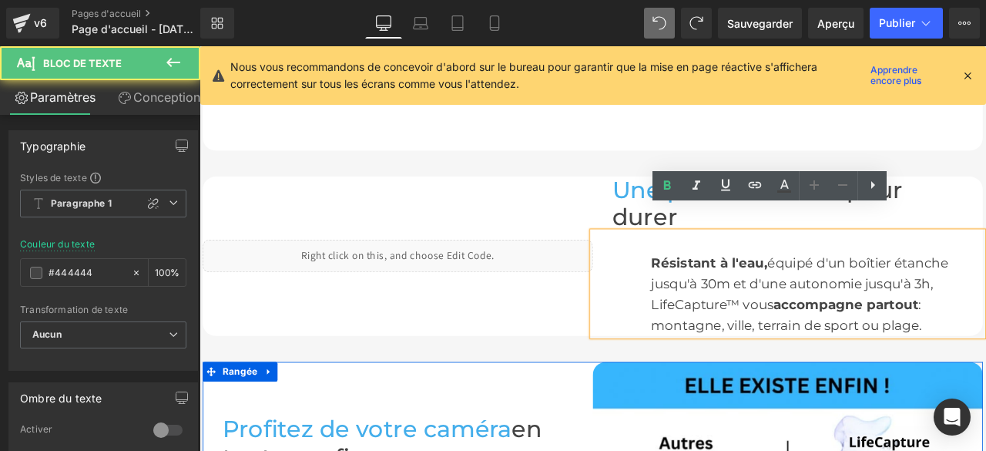
click at [735, 293] on font "Résistant à l'eau," at bounding box center [804, 302] width 138 height 18
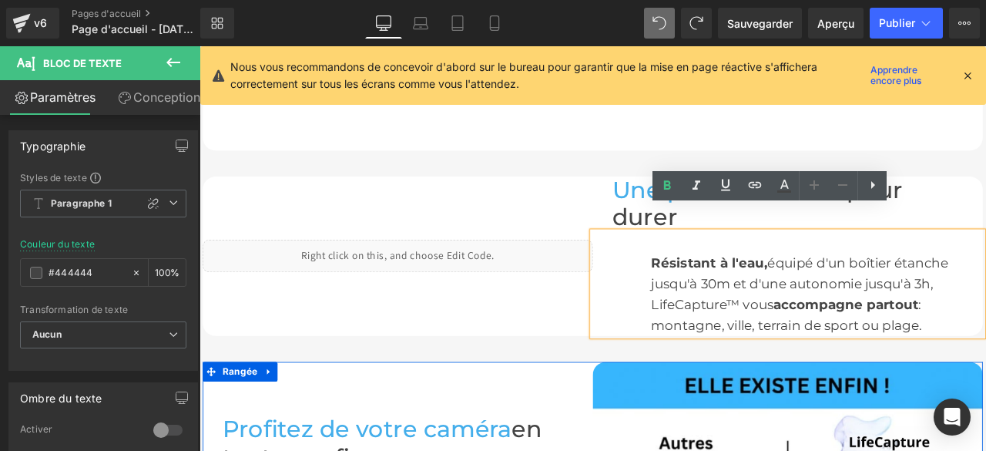
click at [683, 313] on div "Résistant à l'eau, équipé d'un boîtier étanche jusqu'à 30m et d'une autonomie j…" at bounding box center [896, 327] width 462 height 123
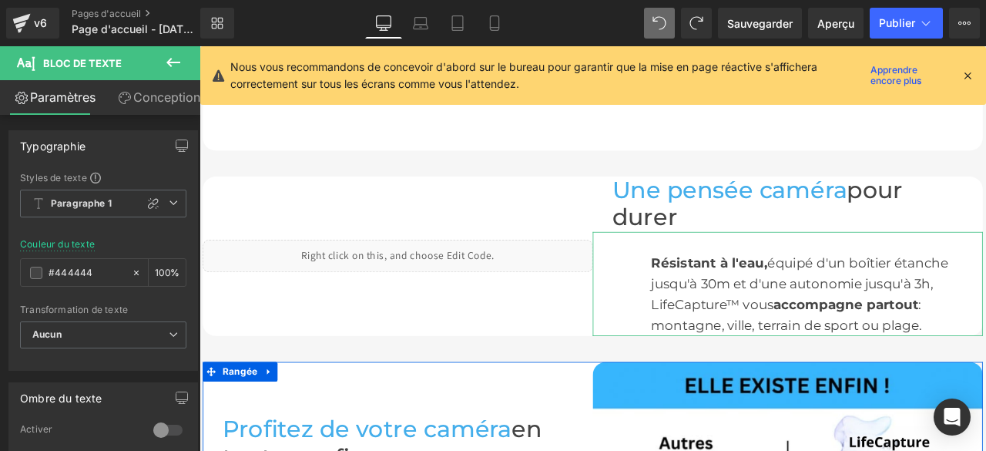
click at [145, 111] on link "Conception" at bounding box center [153, 97] width 100 height 35
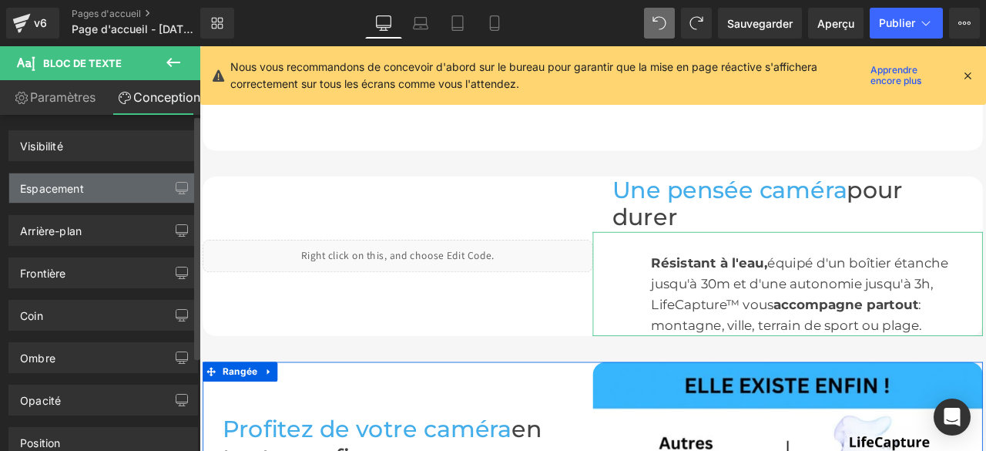
click at [153, 178] on div "Espacement" at bounding box center [103, 187] width 188 height 29
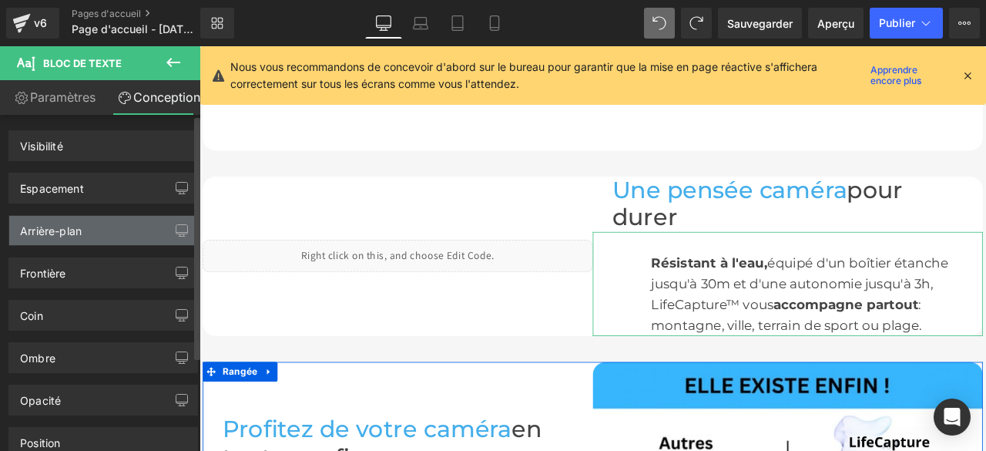
click at [145, 229] on div "Arrière-plan" at bounding box center [103, 230] width 188 height 29
click at [126, 290] on div "Coin Style d'angle Coutume Coin par défaut Rayon (px)" at bounding box center [103, 309] width 207 height 42
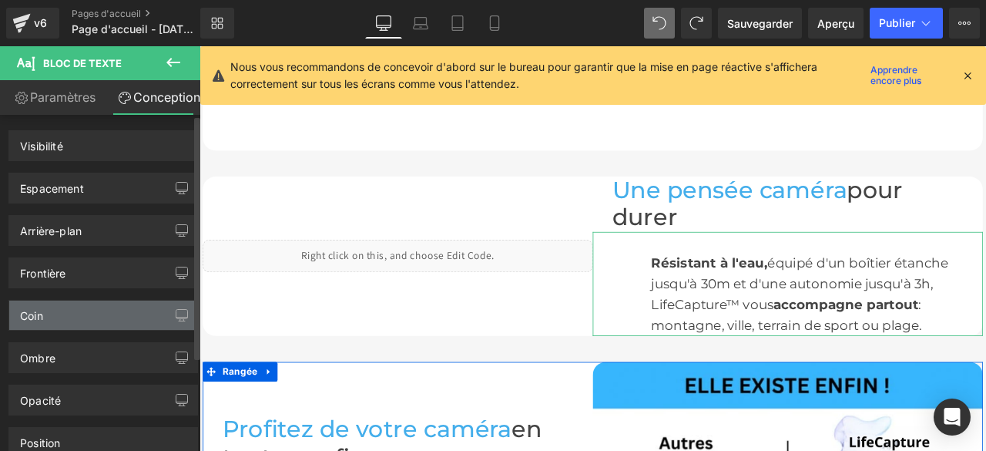
click at [116, 314] on div "Coin" at bounding box center [103, 314] width 188 height 29
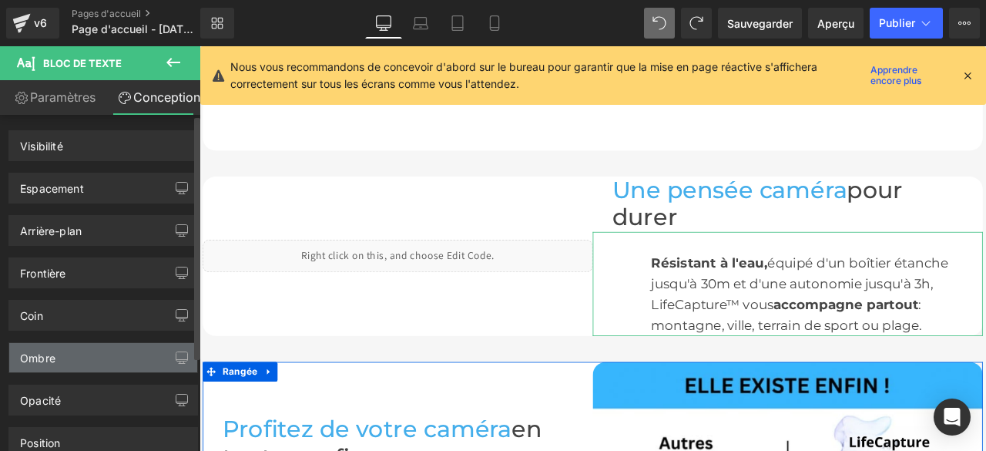
click at [114, 353] on div "Ombre" at bounding box center [103, 357] width 188 height 29
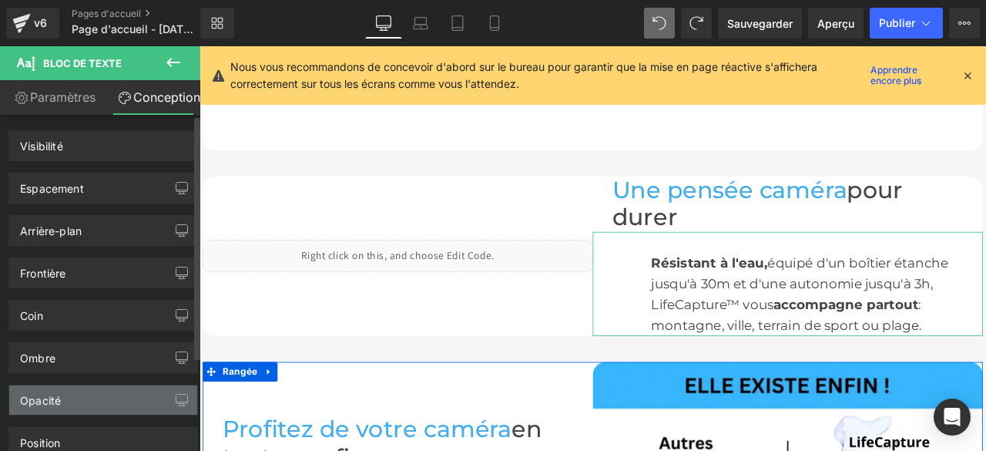
click at [113, 395] on div "Opacité" at bounding box center [103, 399] width 188 height 29
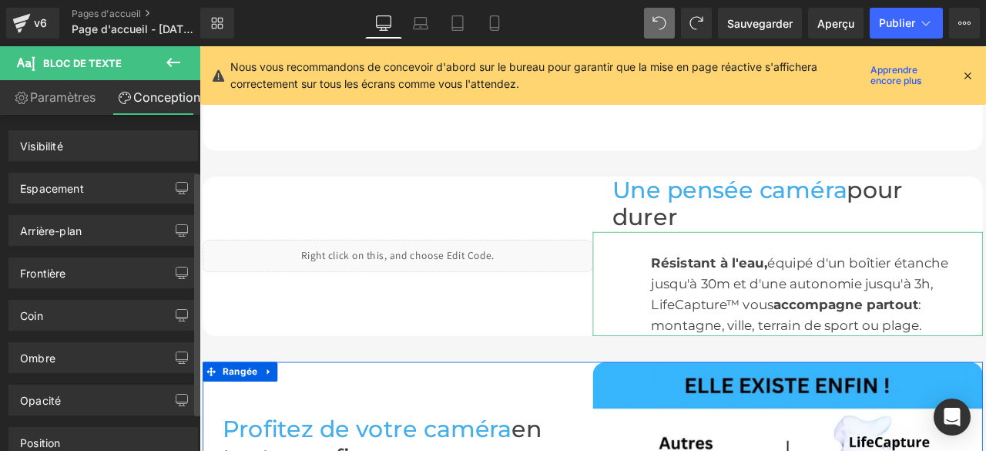
scroll to position [129, 0]
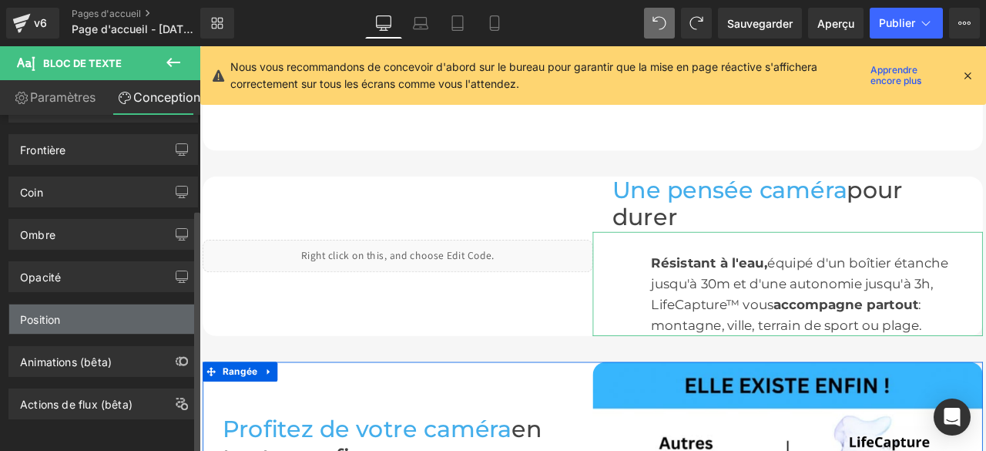
click at [100, 314] on div "Position" at bounding box center [103, 318] width 188 height 29
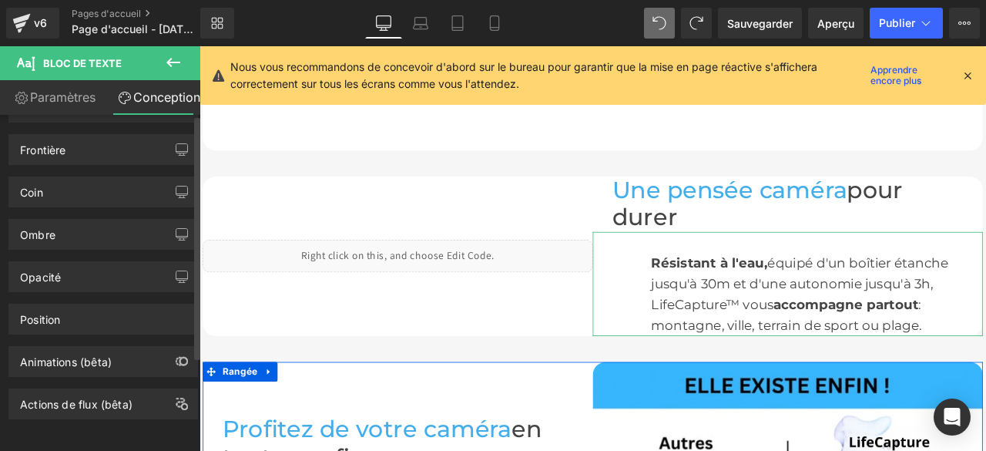
scroll to position [0, 0]
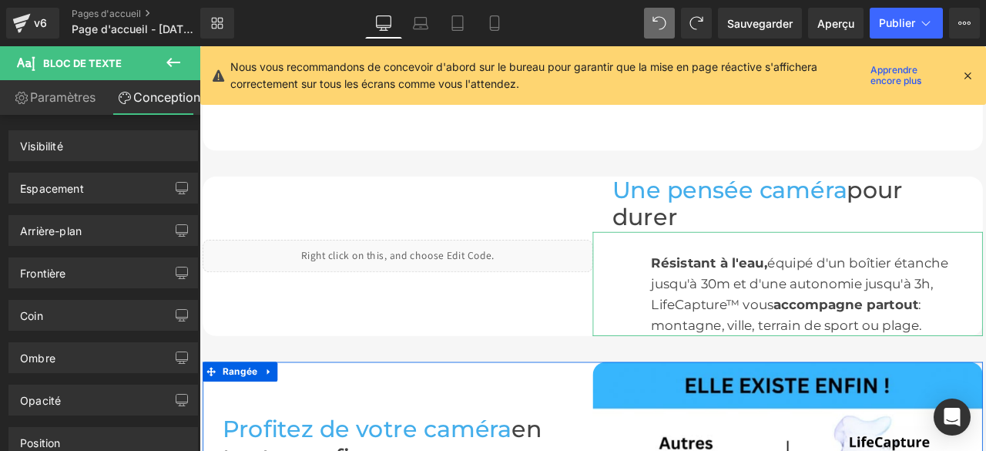
click at [69, 89] on link "Paramètres" at bounding box center [50, 97] width 100 height 35
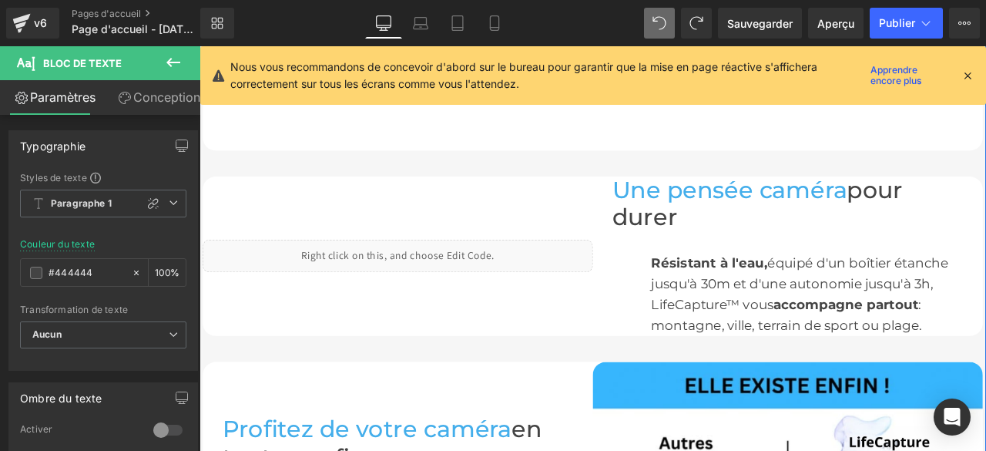
click at [809, 320] on font "équipé d'un boîtier étanche jusqu'à 30m et d'une autonomie jusqu'à 3h, LifeCapt…" at bounding box center [911, 327] width 352 height 68
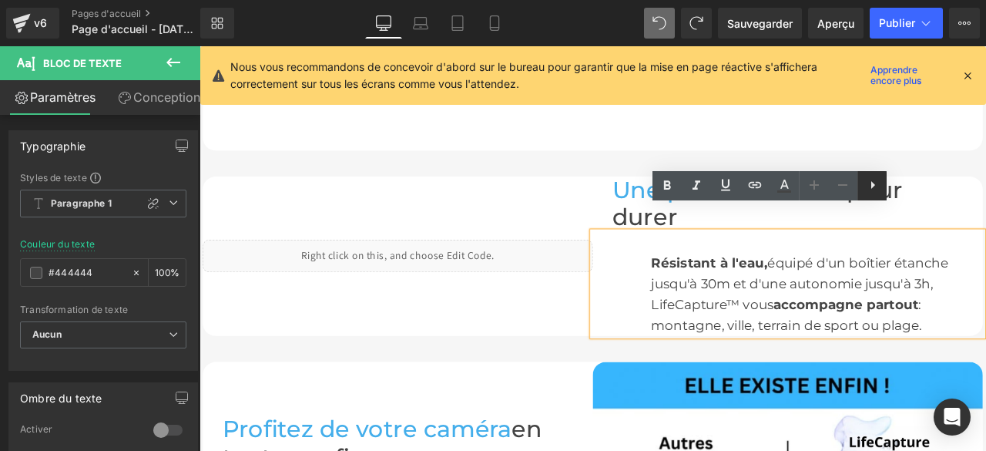
click at [873, 193] on icon at bounding box center [872, 185] width 18 height 18
click at [901, 192] on icon at bounding box center [902, 185] width 18 height 18
click at [735, 293] on font "Résistant à l'eau," at bounding box center [804, 302] width 138 height 18
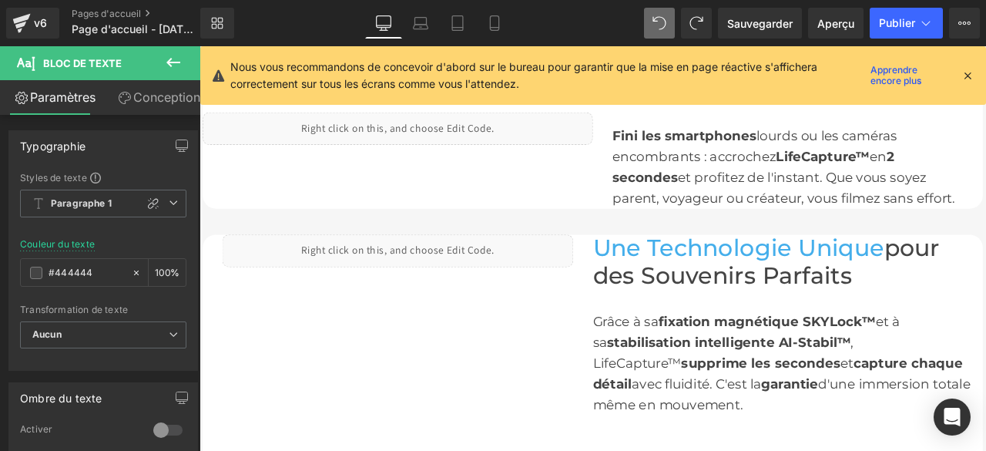
scroll to position [1566, 0]
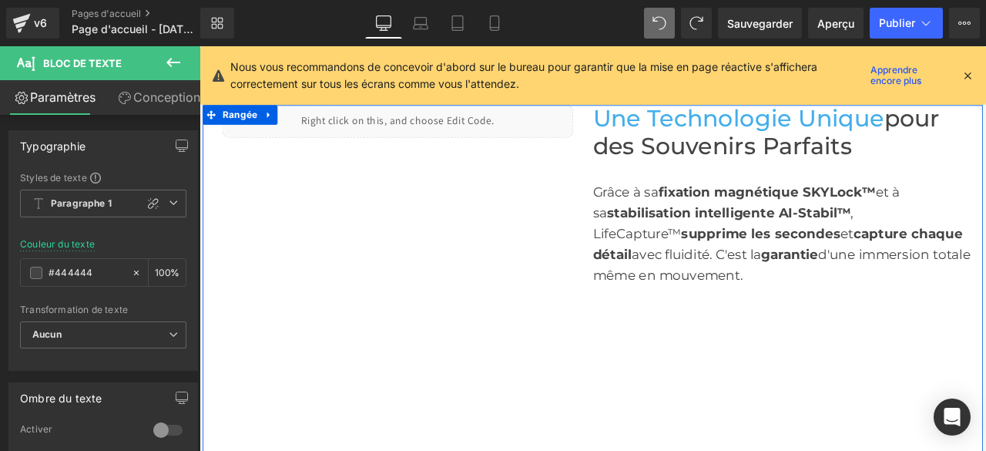
click at [820, 348] on div "Liquide Rangée Une Technologie Unique pour des Souvenirs Parfaits Titre Grâce à…" at bounding box center [665, 335] width 924 height 439
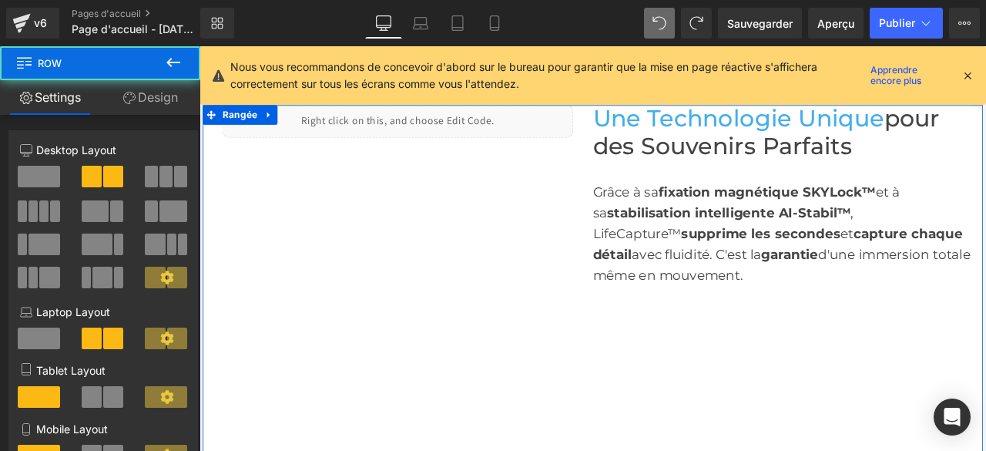
click at [641, 407] on div "Liquide Rangée" at bounding box center [434, 335] width 462 height 439
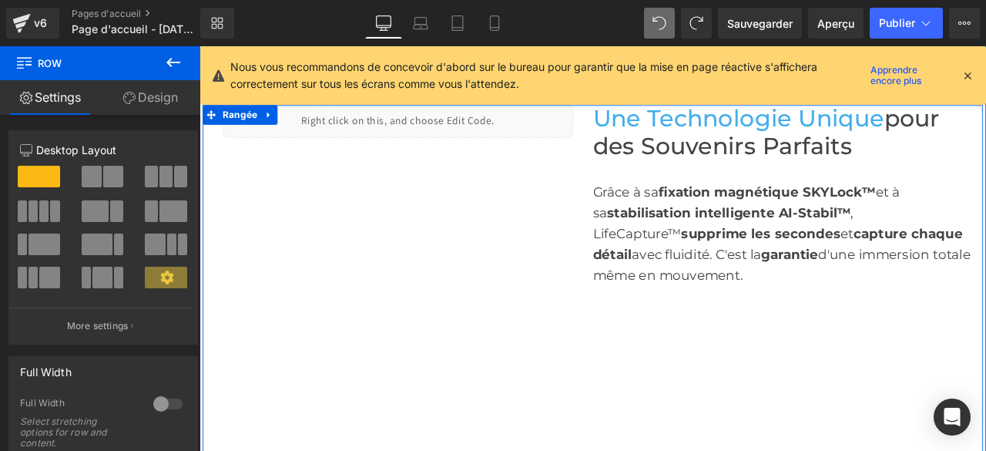
scroll to position [1720, 0]
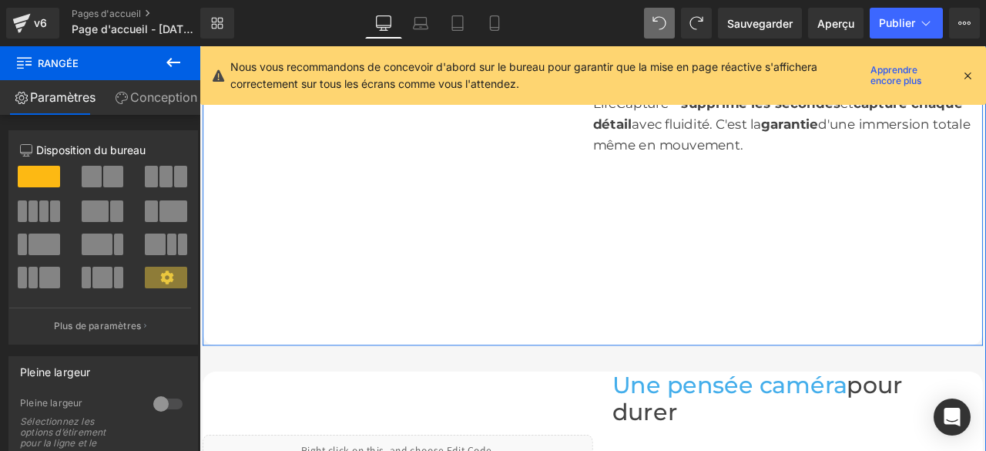
click at [716, 354] on div "Liquide Rangée Une Technologie Unique pour des Souvenirs Parfaits Titre Grâce à…" at bounding box center [665, 180] width 924 height 439
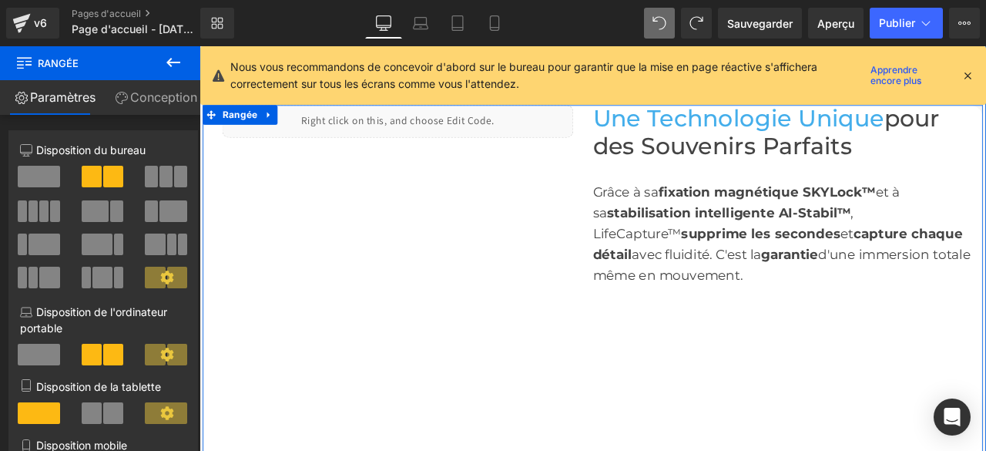
scroll to position [1489, 0]
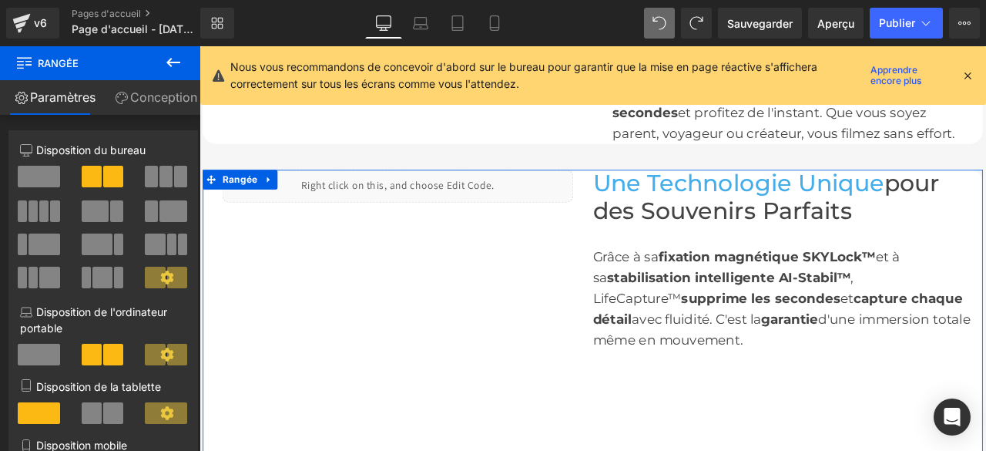
click at [46, 180] on span at bounding box center [39, 177] width 42 height 22
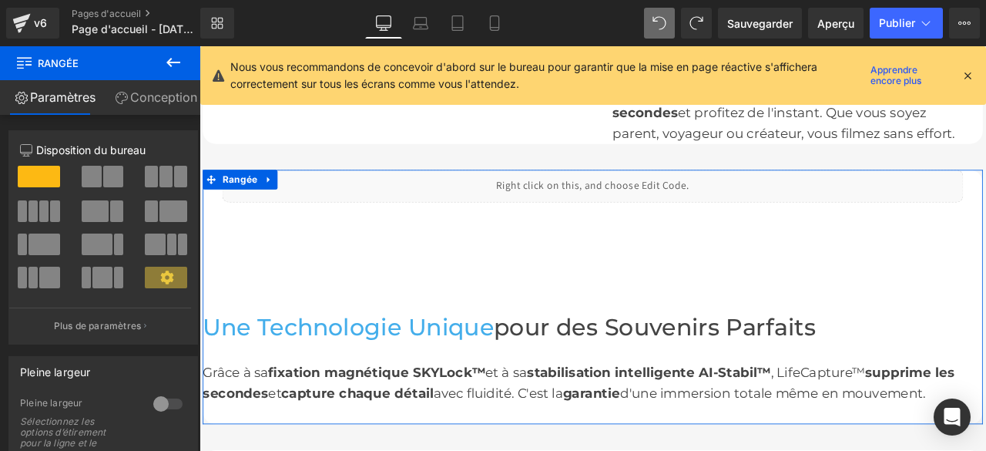
click at [106, 179] on span at bounding box center [113, 177] width 20 height 22
